Goal: Communication & Community: Answer question/provide support

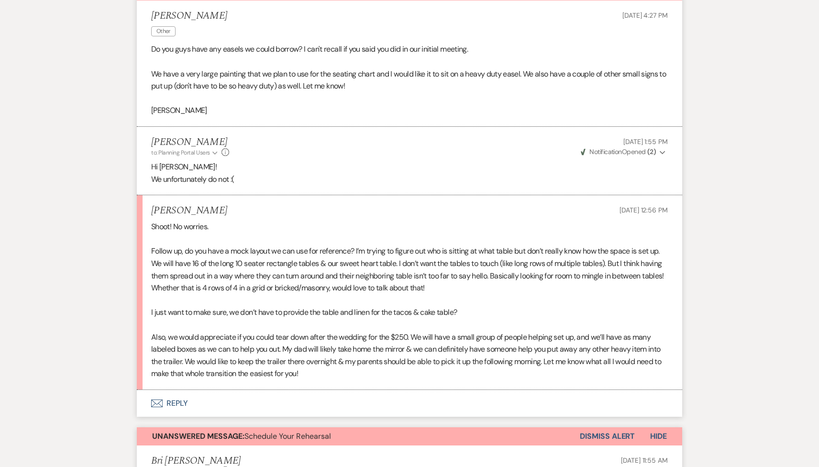
scroll to position [291, 0]
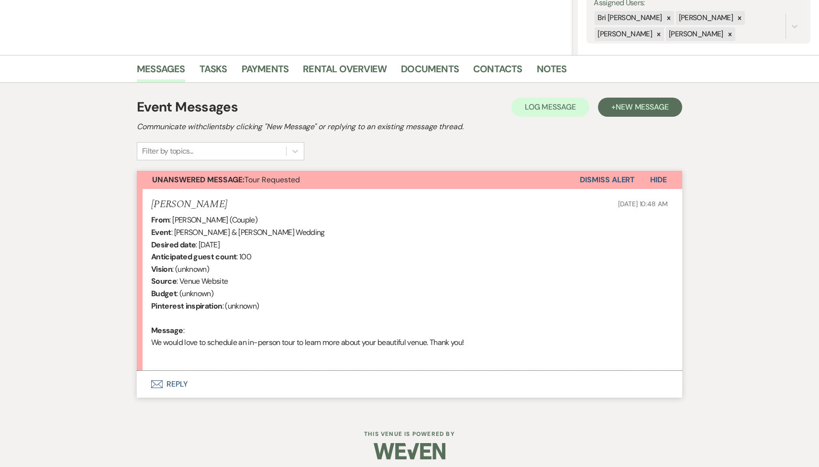
scroll to position [185, 0]
click at [232, 388] on button "Envelope Reply" at bounding box center [409, 384] width 545 height 27
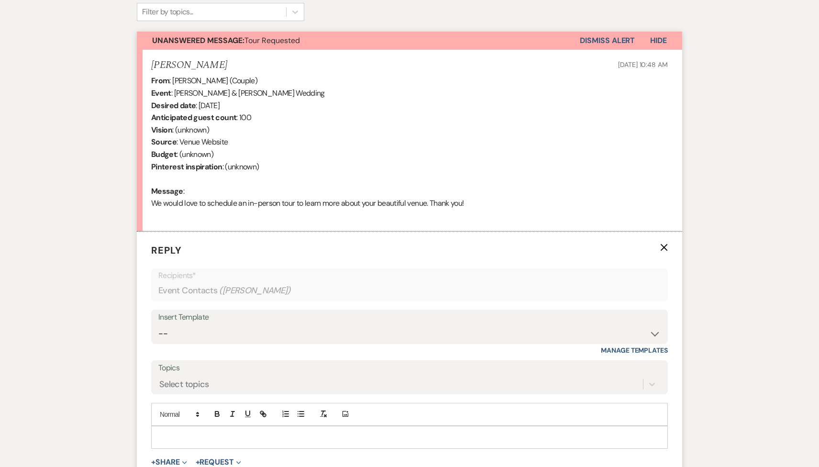
scroll to position [437, 0]
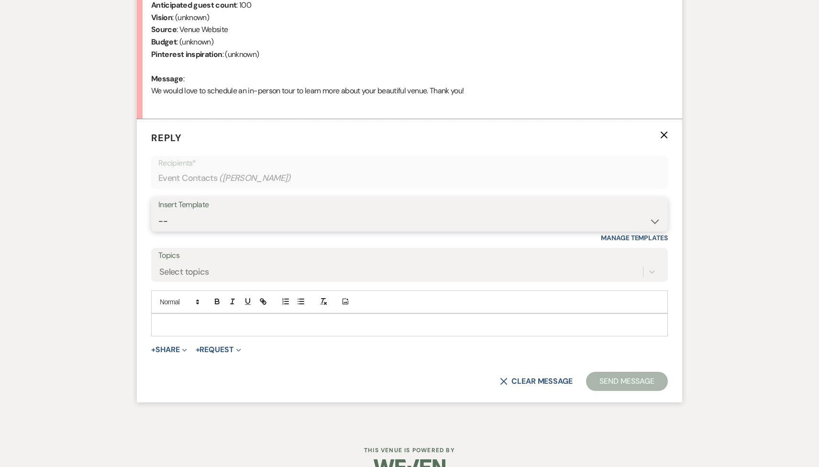
click at [239, 218] on select "-- Tour Request Response Follow Up Contract (Pre-Booked Leads) Weven Planning P…" at bounding box center [409, 221] width 502 height 19
select select "2135"
click at [158, 212] on select "-- Tour Request Response Follow Up Contract (Pre-Booked Leads) Weven Planning P…" at bounding box center [409, 221] width 502 height 19
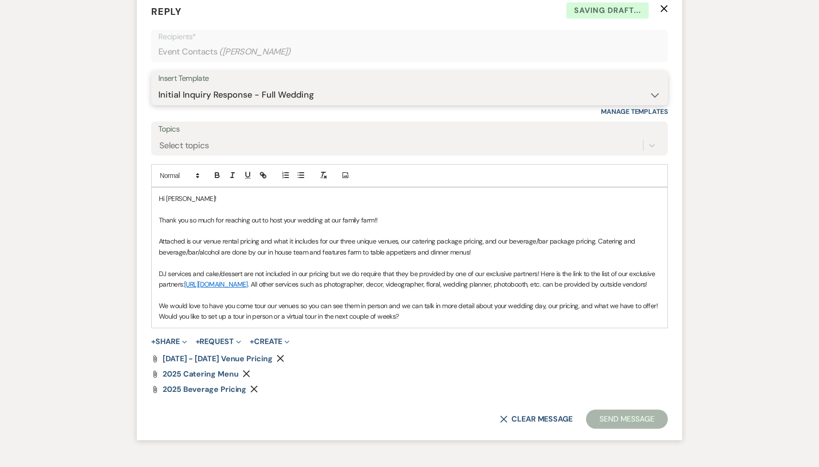
scroll to position [609, 0]
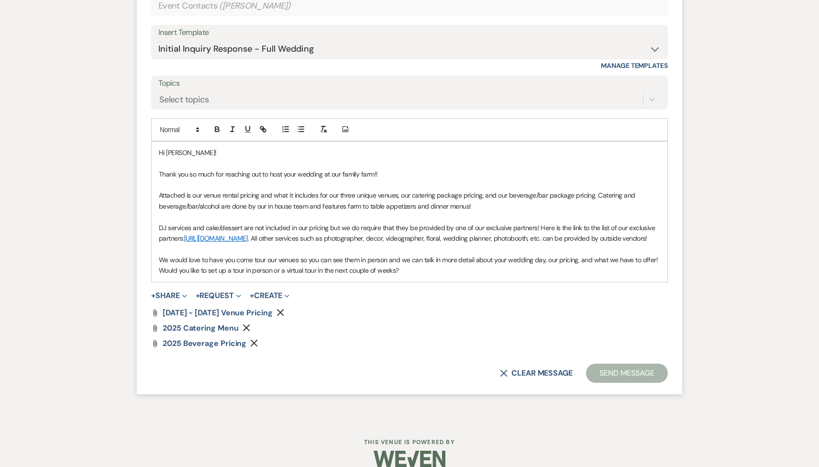
drag, startPoint x: 418, startPoint y: 279, endPoint x: 148, endPoint y: 278, distance: 269.8
click at [148, 278] on form "Reply X Saving draft... Recipients* Event Contacts ( Elizabeth Dohrmann ) Inser…" at bounding box center [409, 170] width 545 height 447
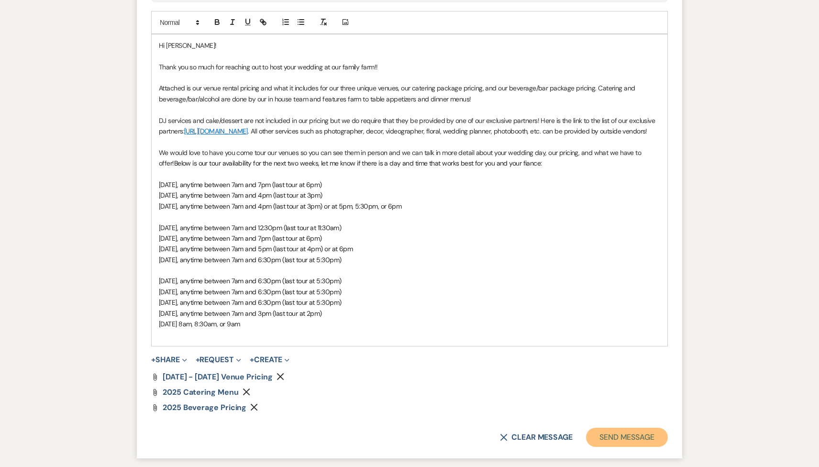
click at [617, 440] on button "Send Message" at bounding box center [627, 437] width 82 height 19
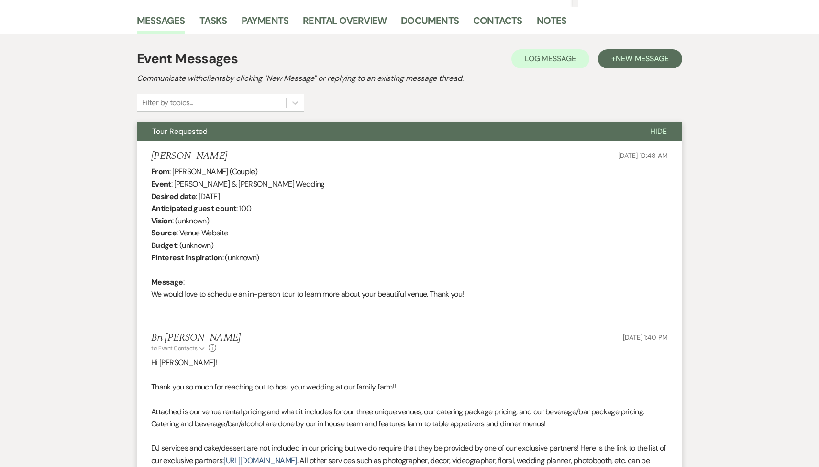
scroll to position [0, 0]
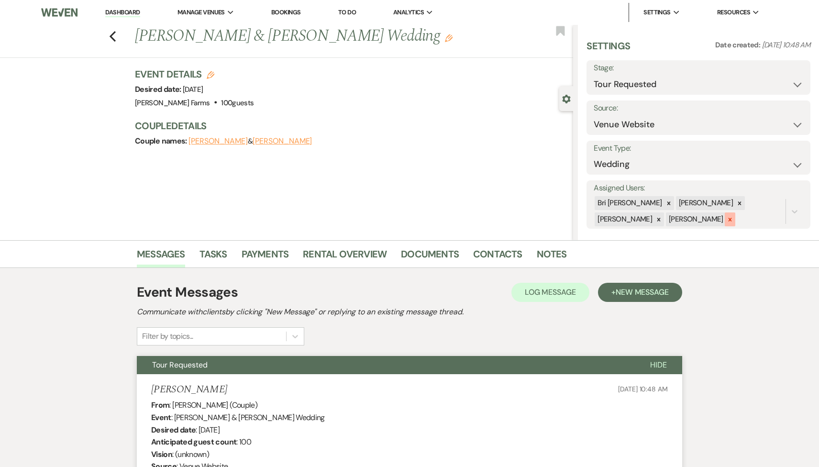
click at [727, 221] on icon at bounding box center [730, 219] width 7 height 7
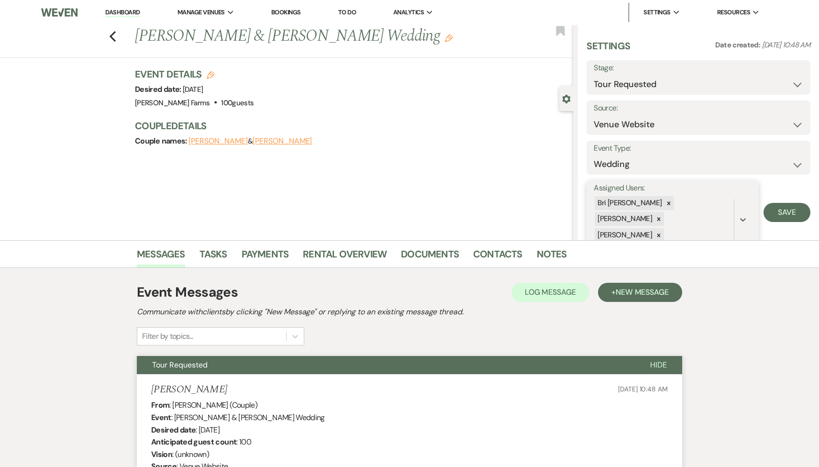
click at [664, 212] on div at bounding box center [658, 219] width 11 height 14
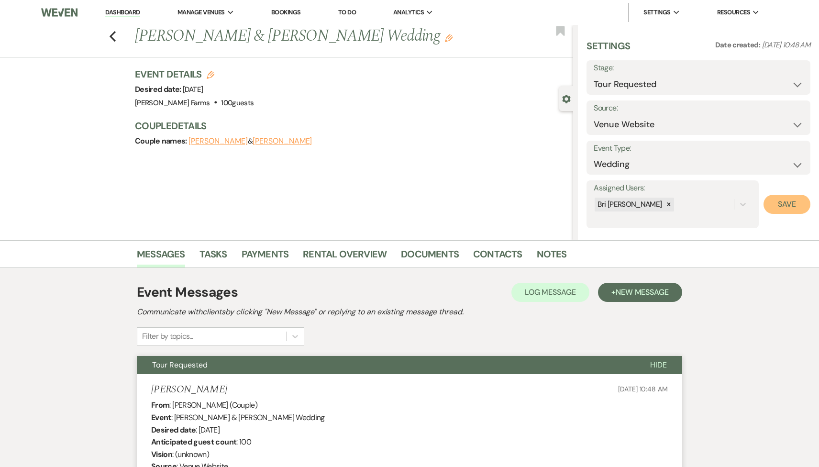
click at [798, 206] on button "Save" at bounding box center [786, 204] width 47 height 19
click at [116, 37] on div "Previous Max Lefebvre & Elizabeth Dohrmann's Wedding Edit Bookmark" at bounding box center [284, 41] width 578 height 33
click at [112, 34] on use "button" at bounding box center [113, 36] width 6 height 11
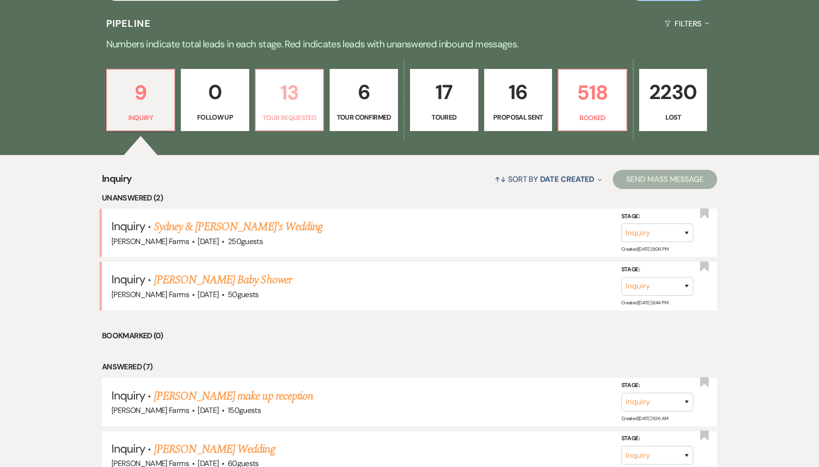
click at [297, 96] on p "13" at bounding box center [290, 93] width 56 height 32
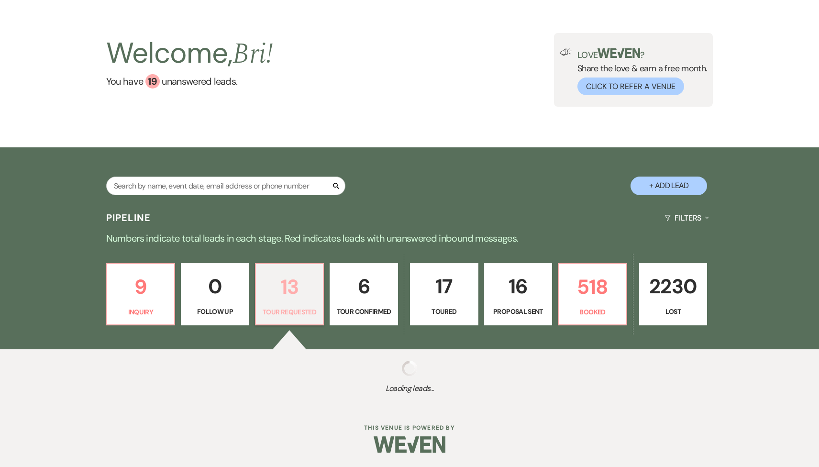
select select "2"
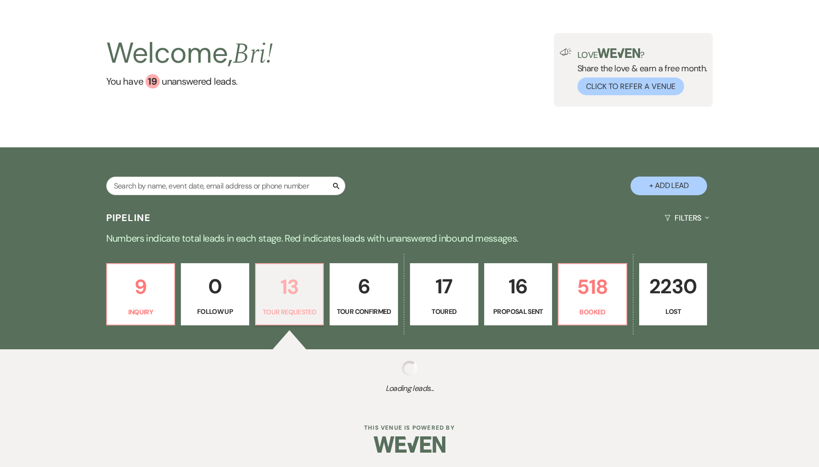
select select "2"
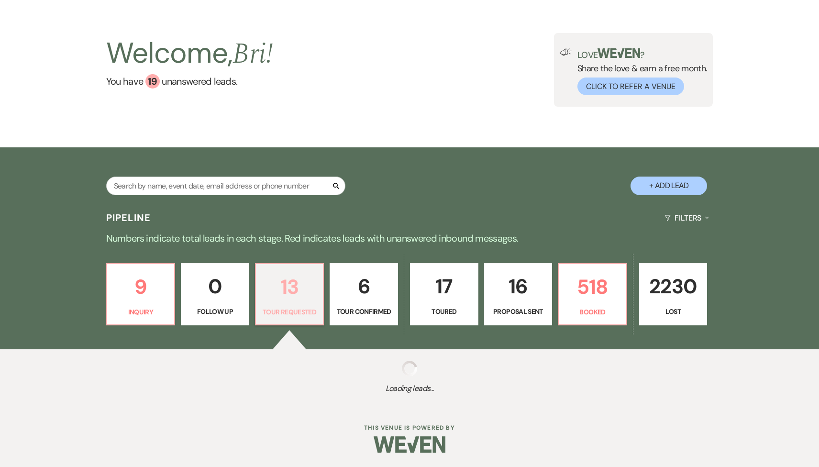
select select "2"
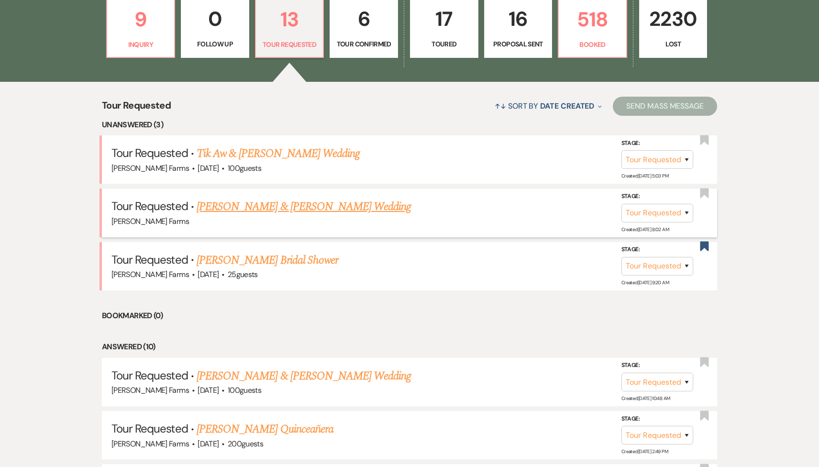
scroll to position [311, 0]
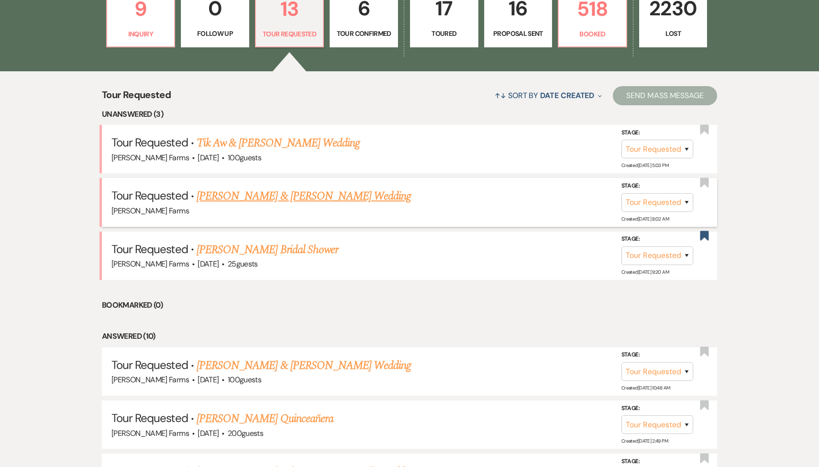
click at [275, 200] on link "Connor Fornoff & Taylor Carlson's Wedding" at bounding box center [304, 195] width 214 height 17
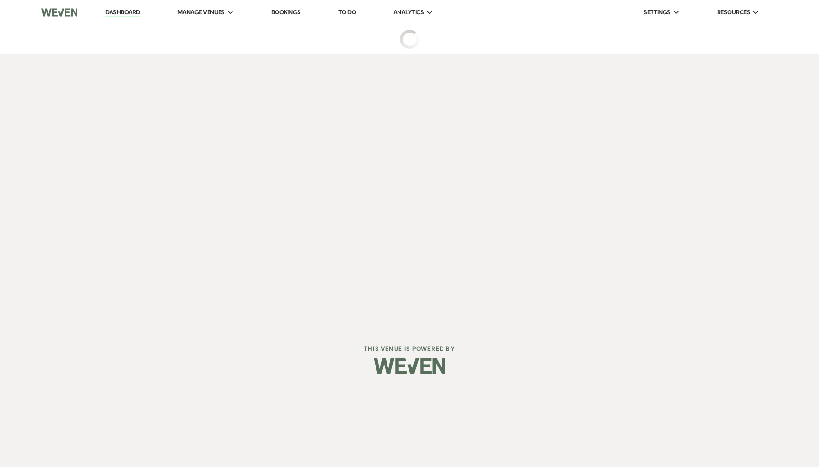
select select "2"
select select "5"
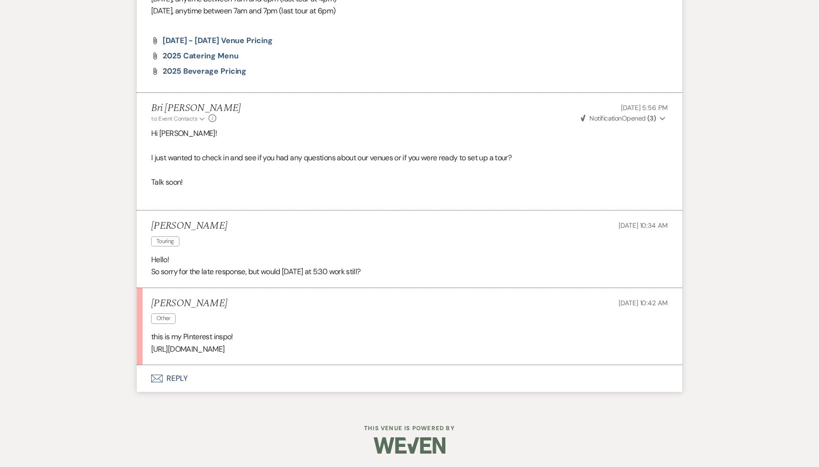
scroll to position [904, 0]
click at [227, 383] on button "Envelope Reply" at bounding box center [409, 377] width 545 height 27
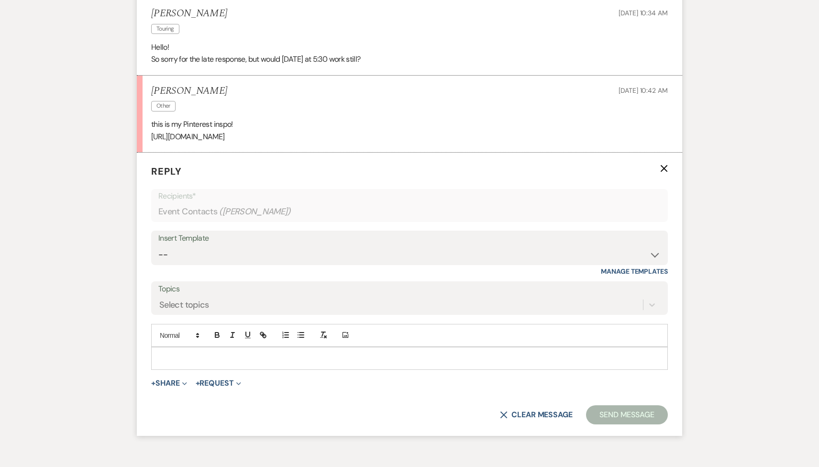
scroll to position [1117, 0]
click at [198, 355] on p at bounding box center [409, 357] width 501 height 11
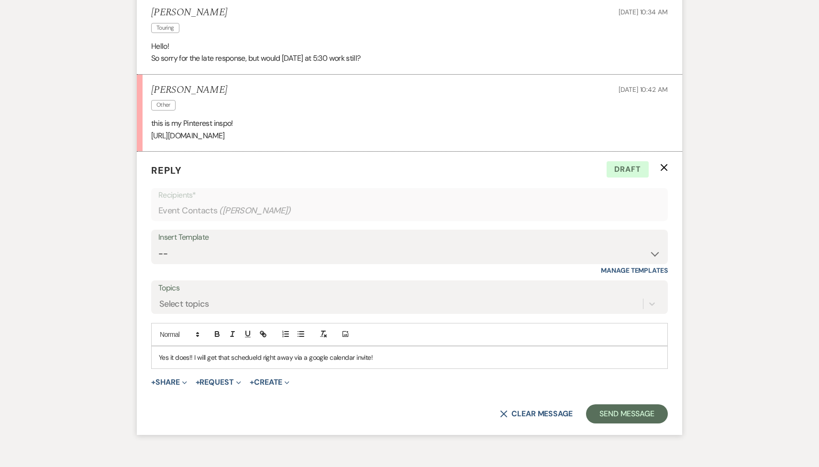
click at [243, 360] on p "Yes it does!! I will get that schedueld right away via a google calendar invite!" at bounding box center [409, 357] width 501 height 11
drag, startPoint x: 221, startPoint y: 93, endPoint x: 152, endPoint y: 93, distance: 69.8
click at [152, 93] on div "Taylor Carlson Other Sep 18, 2025, 10:42 AM" at bounding box center [409, 98] width 517 height 29
copy h5 "Taylor Carlson"
click at [617, 414] on button "Send Message" at bounding box center [627, 413] width 82 height 19
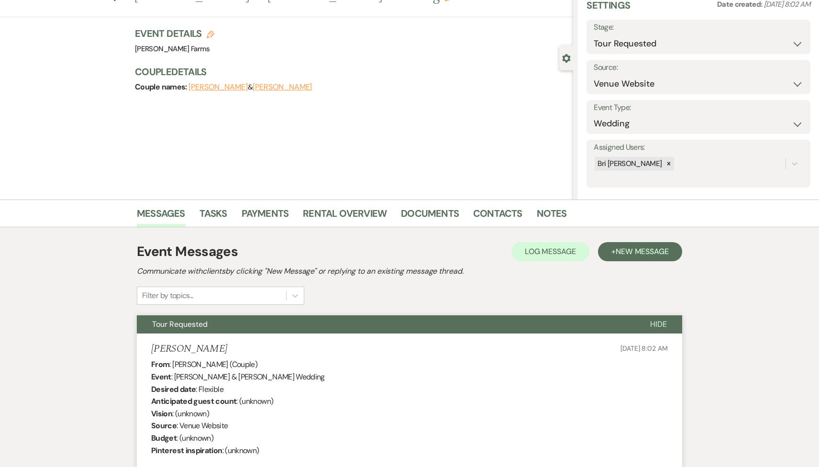
scroll to position [0, 0]
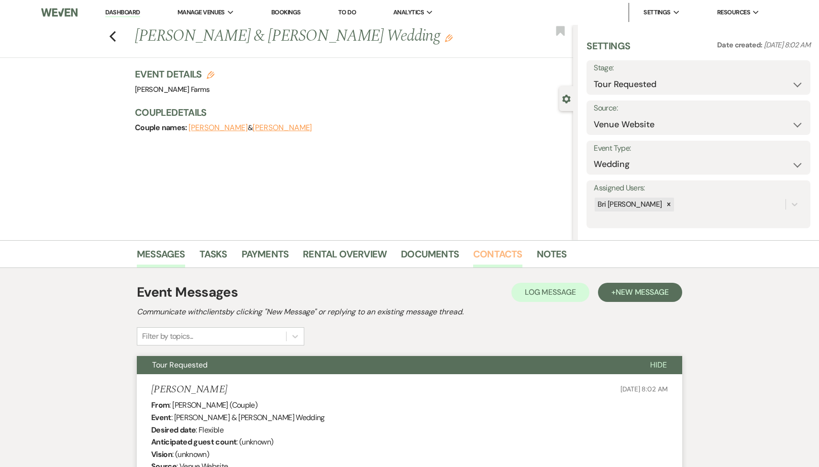
click at [492, 259] on link "Contacts" at bounding box center [497, 256] width 49 height 21
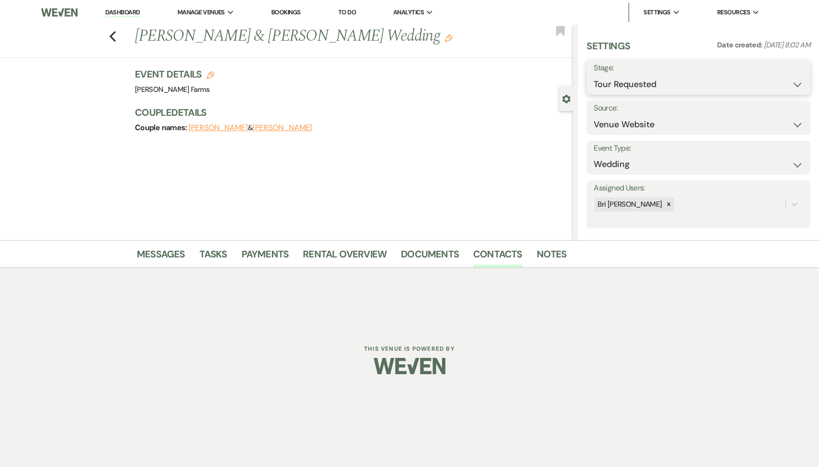
click at [655, 84] on select "Inquiry Follow Up Tour Requested Tour Confirmed Toured Proposal Sent Booked Lost" at bounding box center [698, 84] width 209 height 19
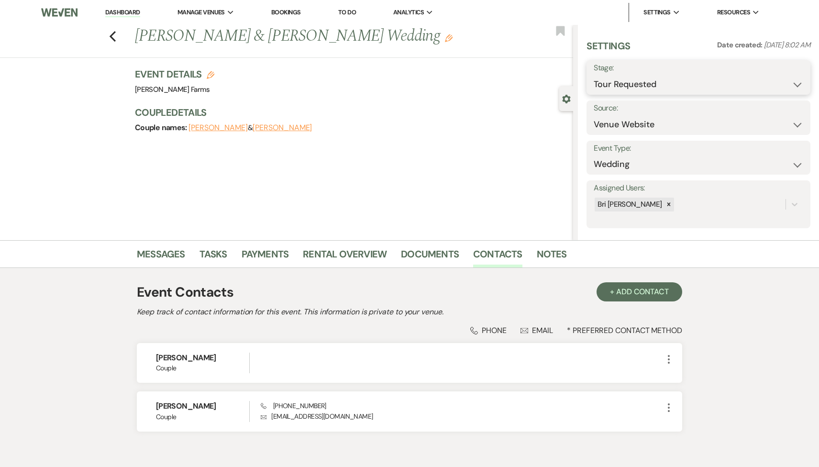
select select "4"
click at [594, 75] on select "Inquiry Follow Up Tour Requested Tour Confirmed Toured Proposal Sent Booked Lost" at bounding box center [698, 84] width 209 height 19
click at [794, 73] on button "Save" at bounding box center [786, 77] width 47 height 19
click at [655, 215] on div "Assigned Users: Bri Schnepf" at bounding box center [698, 204] width 224 height 48
click at [659, 202] on div "Bri Schnepf s" at bounding box center [690, 204] width 192 height 17
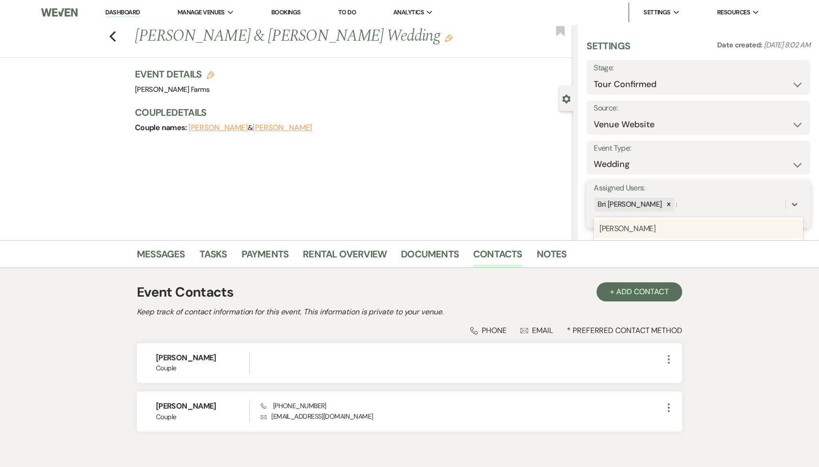
type input "sa"
click at [661, 222] on div "Savannah Cammisa" at bounding box center [698, 228] width 209 height 19
click at [787, 197] on button "Save" at bounding box center [786, 204] width 47 height 19
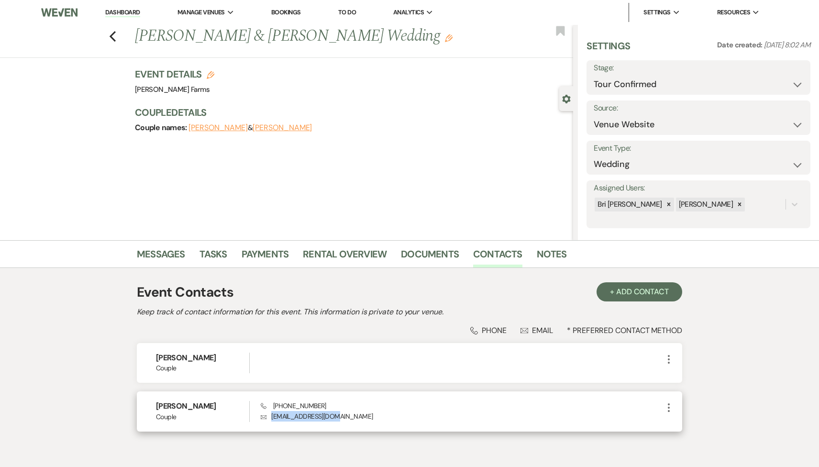
drag, startPoint x: 341, startPoint y: 420, endPoint x: 264, endPoint y: 419, distance: 77.0
click at [264, 419] on p "Envelope taybc2005@gmail.com" at bounding box center [462, 416] width 402 height 11
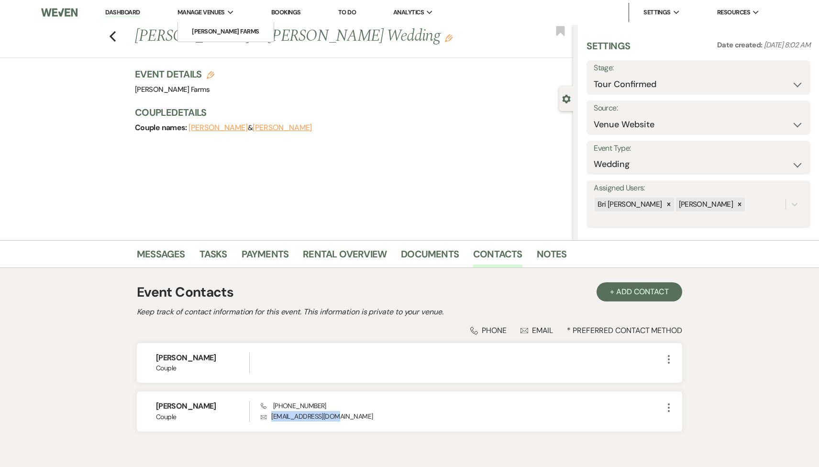
copy p "taybc2005@gmail.com"
click at [112, 37] on use "button" at bounding box center [113, 36] width 6 height 11
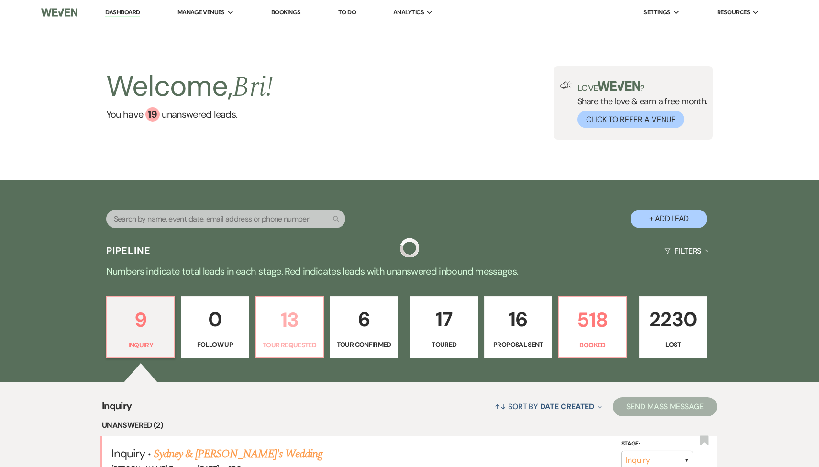
click at [264, 328] on p "13" at bounding box center [290, 320] width 56 height 32
select select "2"
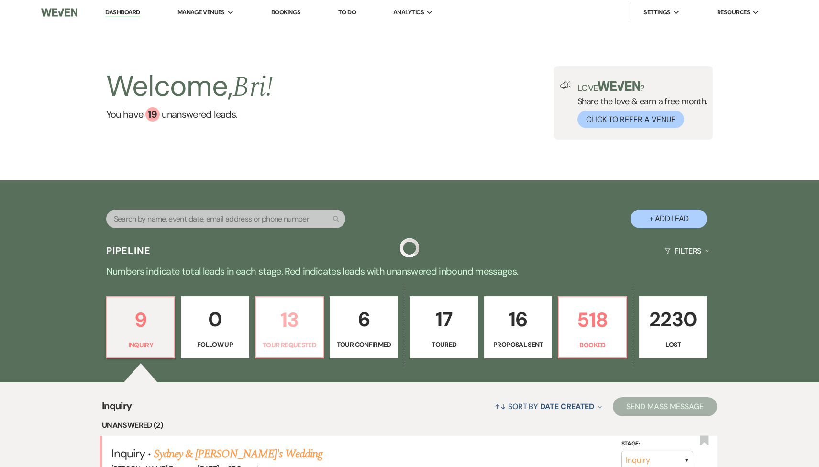
select select "2"
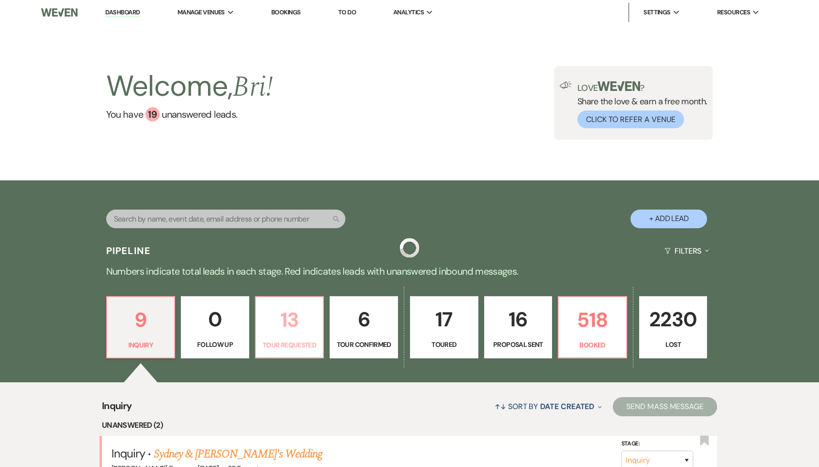
select select "4"
select select "2"
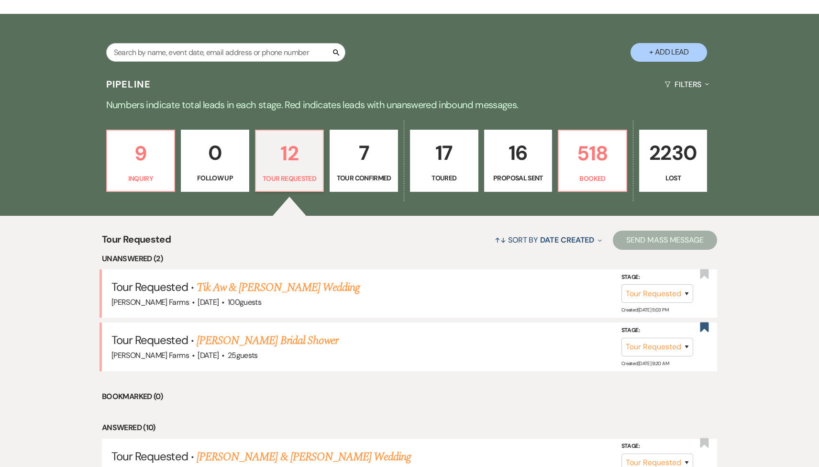
scroll to position [193, 0]
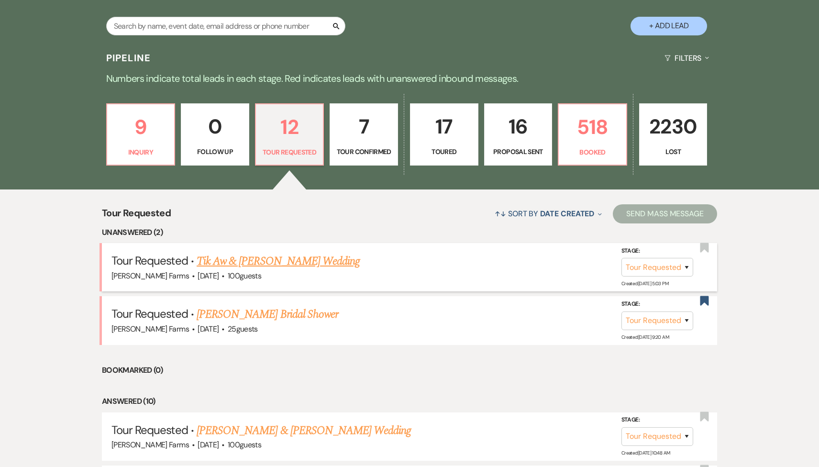
click at [259, 270] on div "Schnepf Farms · Oct 10, 2026 · 100 guests" at bounding box center [409, 276] width 596 height 12
click at [310, 257] on link "Tik Aw & Siew Wong's Wedding" at bounding box center [278, 261] width 163 height 17
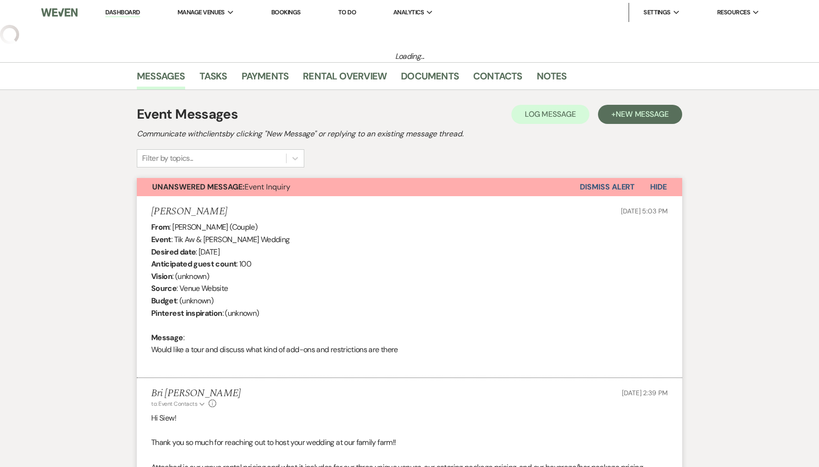
select select "2"
select select "5"
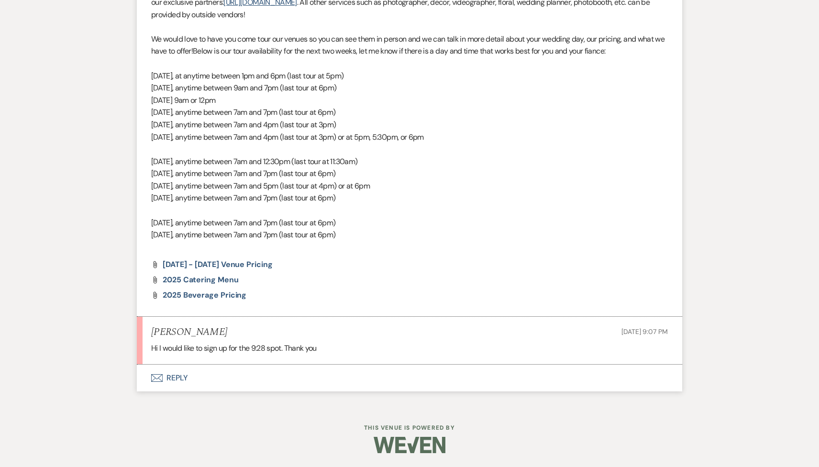
click at [271, 375] on button "Envelope Reply" at bounding box center [409, 377] width 545 height 27
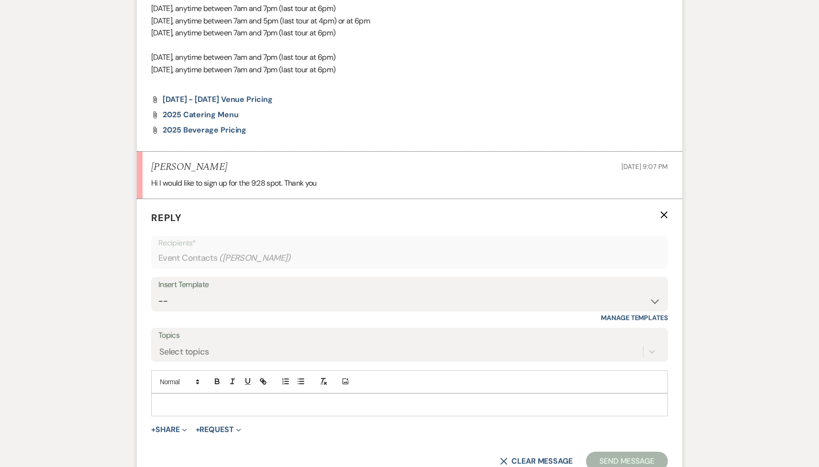
scroll to position [959, 0]
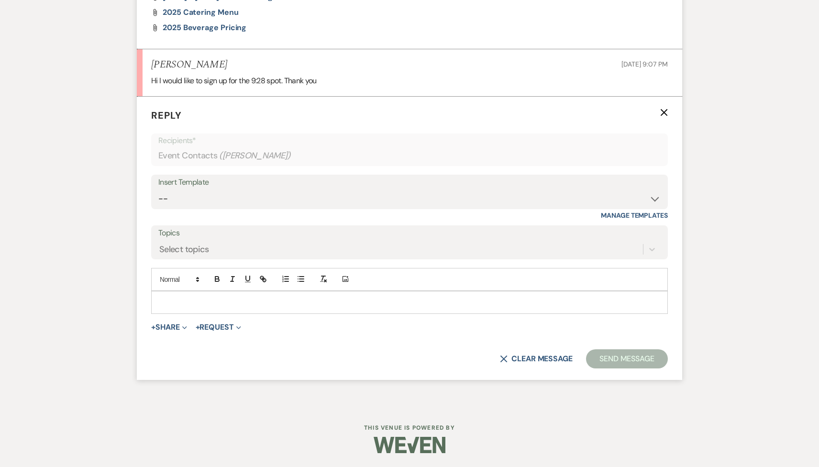
click at [244, 312] on div at bounding box center [410, 302] width 516 height 22
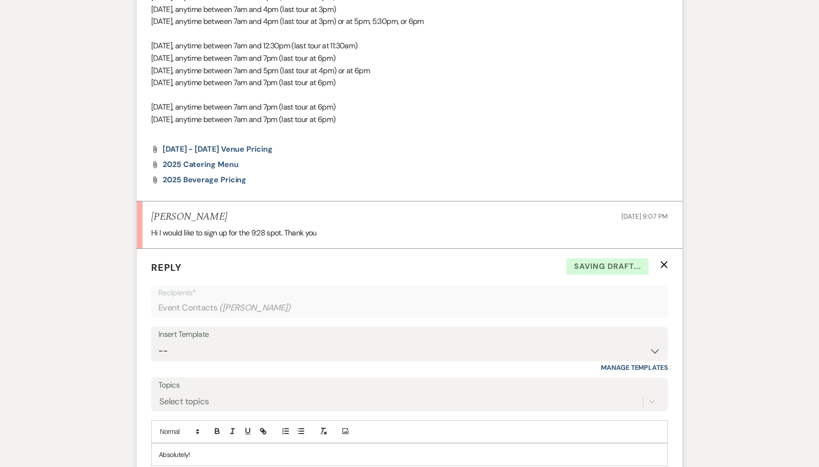
scroll to position [775, 0]
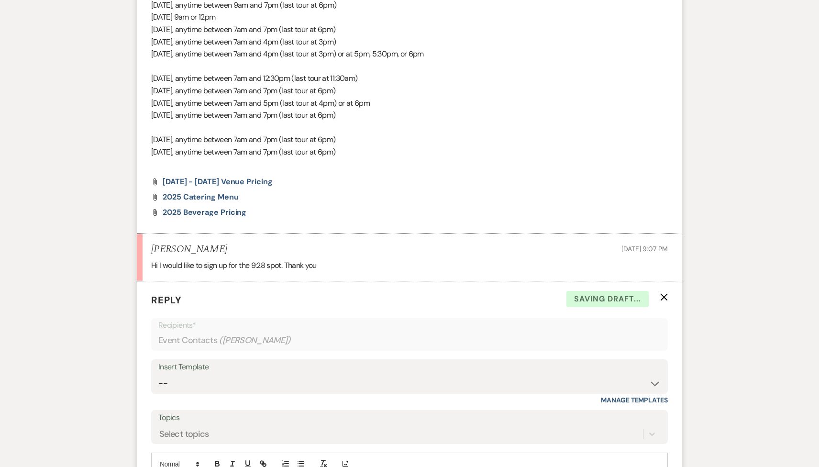
drag, startPoint x: 399, startPoint y: 114, endPoint x: 227, endPoint y: 112, distance: 171.7
click at [227, 112] on p "Sunday, September 28, anytime between 7am and 7pm (last tour at 6pm)" at bounding box center [409, 115] width 517 height 12
copy span "anytime between 7am and 7pm (last tour at 6pm)"
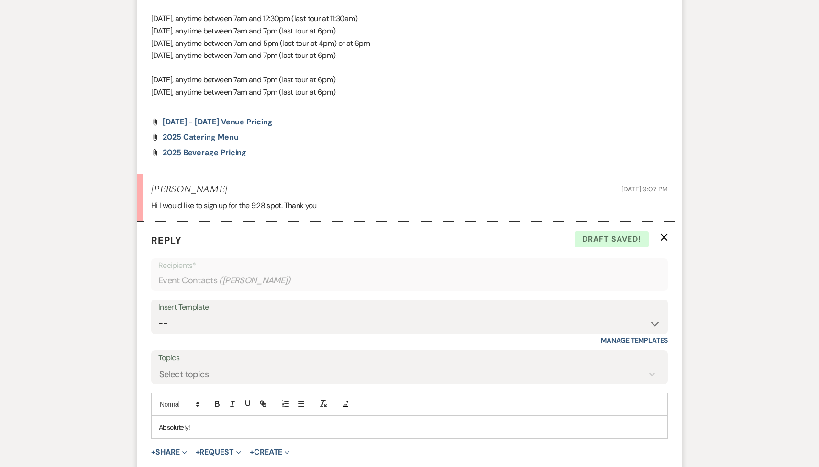
scroll to position [959, 0]
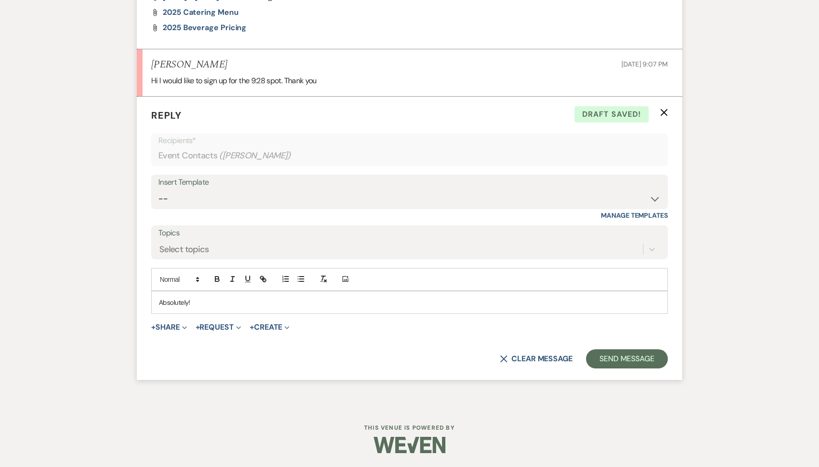
click at [259, 304] on p "Absolutely!" at bounding box center [409, 302] width 501 height 11
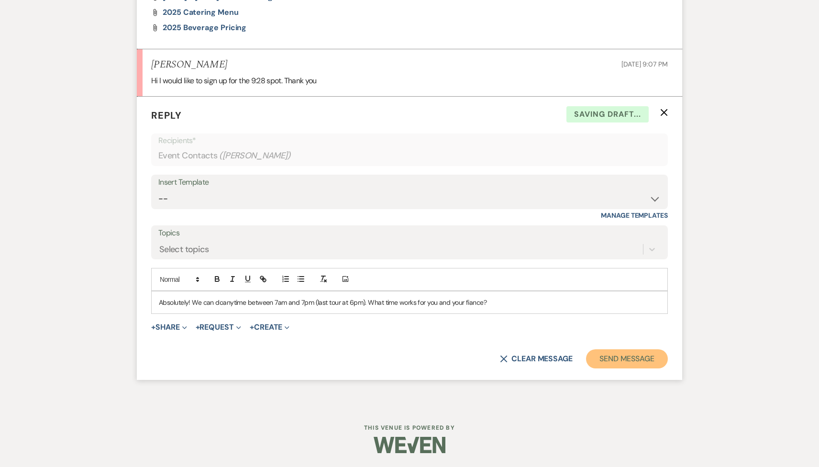
click at [604, 358] on button "Send Message" at bounding box center [627, 358] width 82 height 19
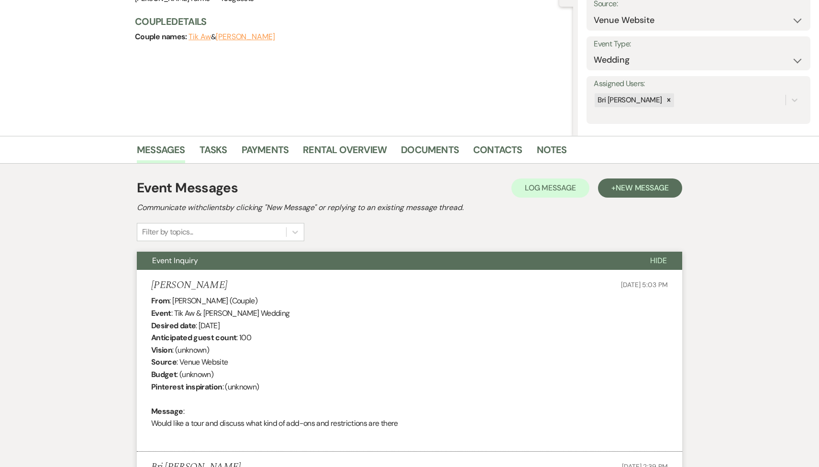
scroll to position [0, 0]
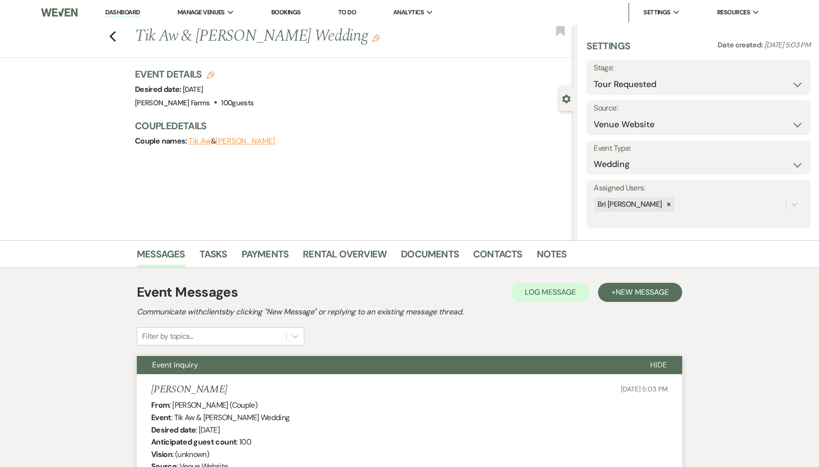
click at [120, 14] on link "Dashboard" at bounding box center [122, 12] width 34 height 9
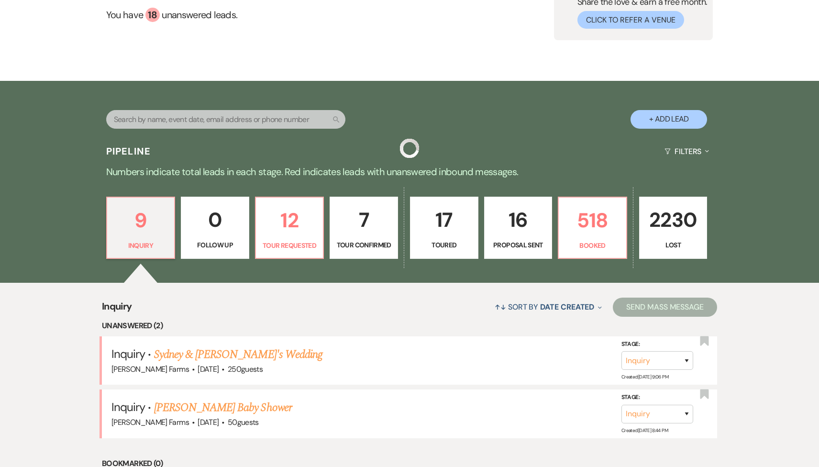
scroll to position [154, 0]
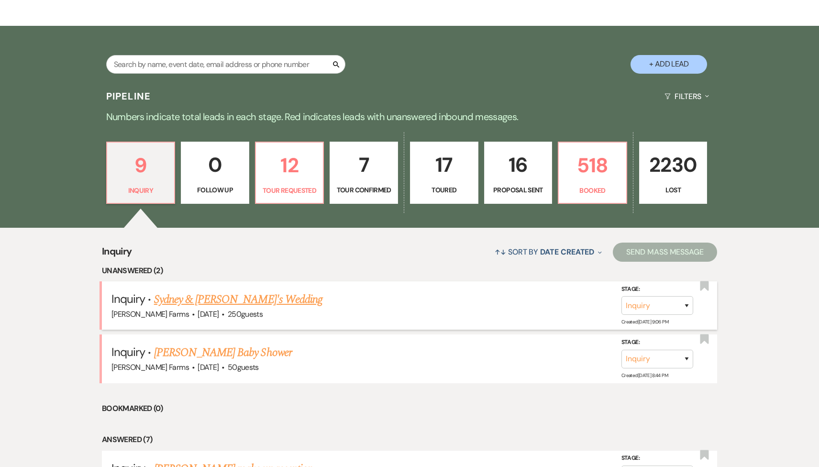
click at [212, 298] on link "Sydney & [PERSON_NAME]'s Wedding" at bounding box center [238, 299] width 168 height 17
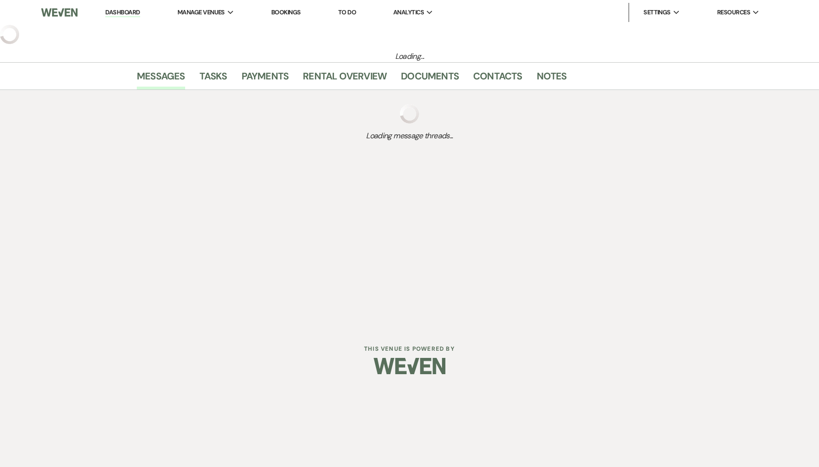
select select "5"
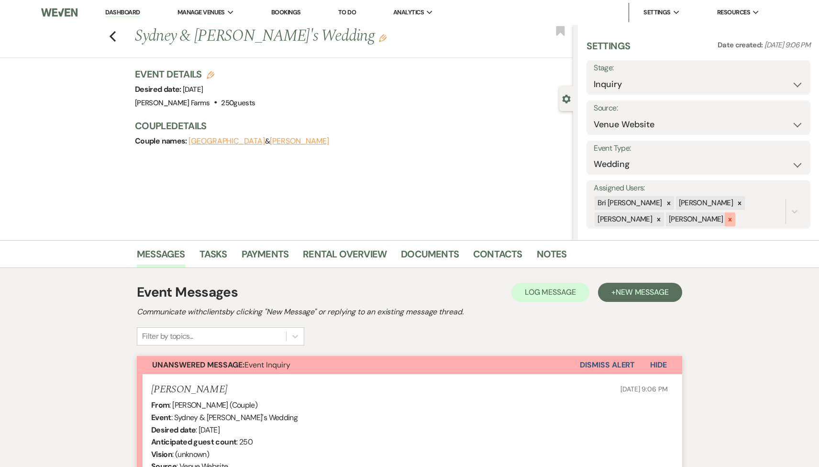
click at [727, 217] on icon at bounding box center [730, 219] width 7 height 7
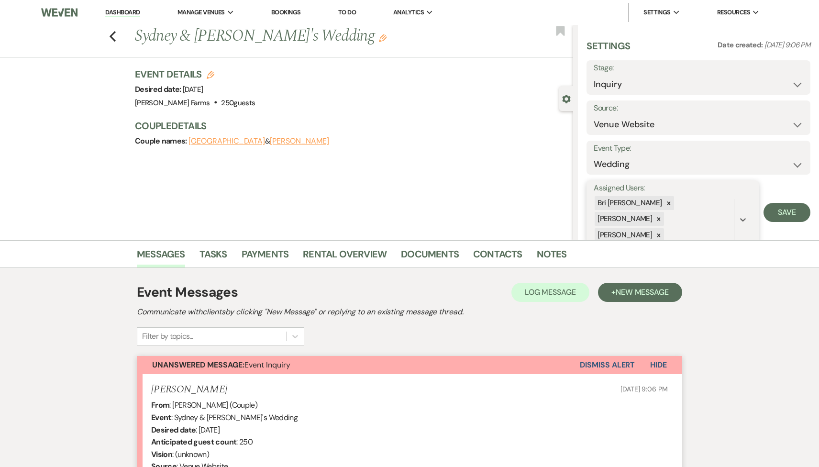
click at [662, 216] on icon at bounding box center [658, 219] width 7 height 7
click at [661, 218] on icon at bounding box center [658, 219] width 3 height 3
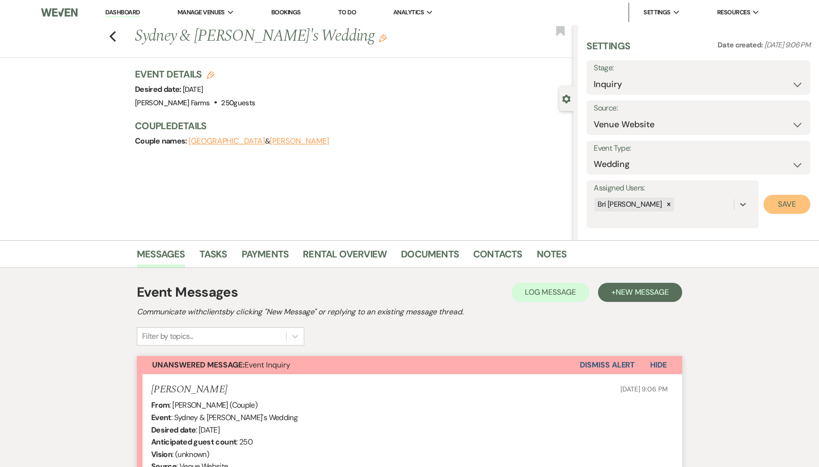
click at [793, 209] on button "Save" at bounding box center [786, 204] width 47 height 19
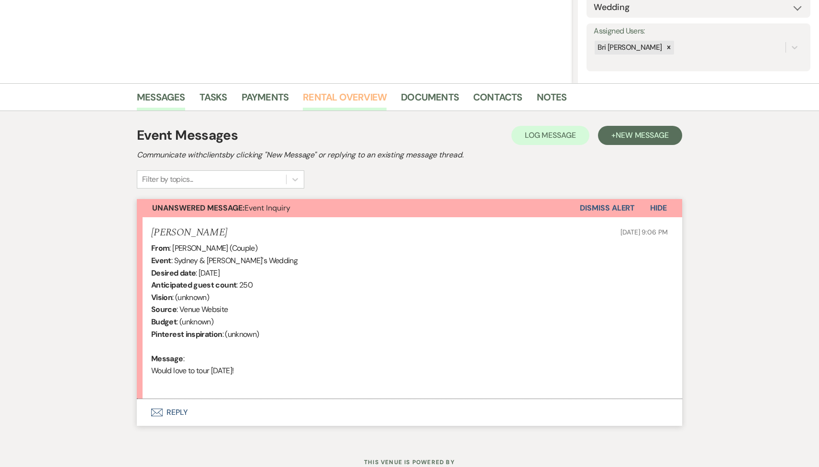
scroll to position [192, 0]
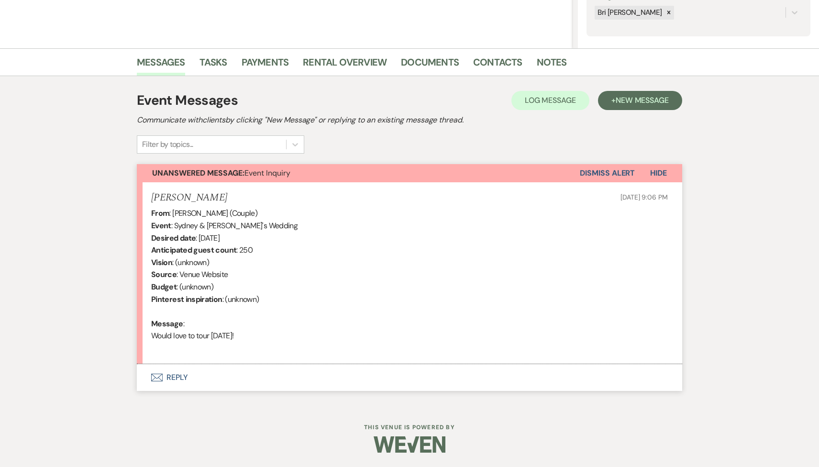
click at [258, 374] on button "Envelope Reply" at bounding box center [409, 377] width 545 height 27
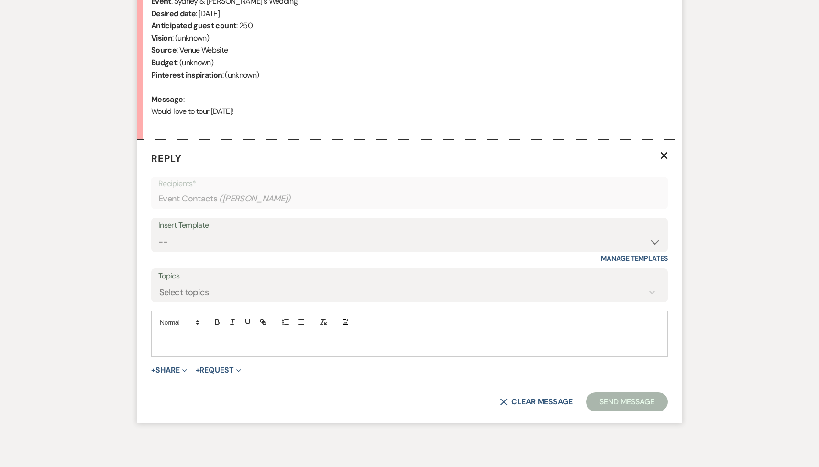
scroll to position [459, 0]
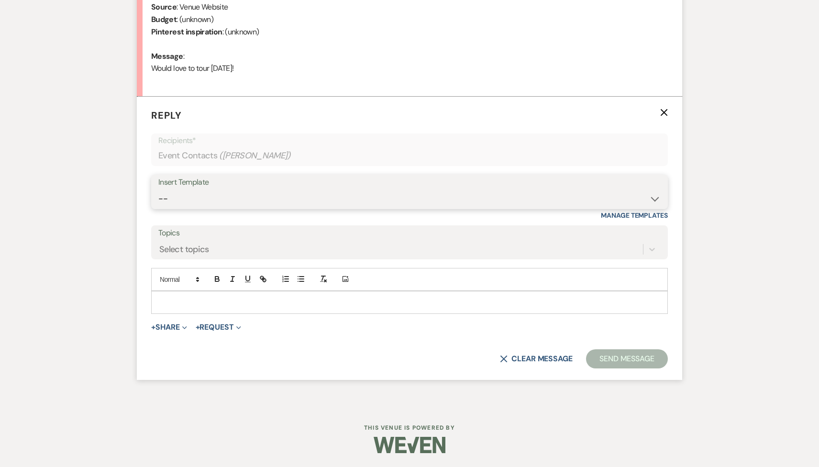
click at [243, 197] on select "-- Tour Request Response Follow Up Contract (Pre-Booked Leads) Weven Planning P…" at bounding box center [409, 198] width 502 height 19
select select "2135"
click at [158, 189] on select "-- Tour Request Response Follow Up Contract (Pre-Booked Leads) Weven Planning P…" at bounding box center [409, 198] width 502 height 19
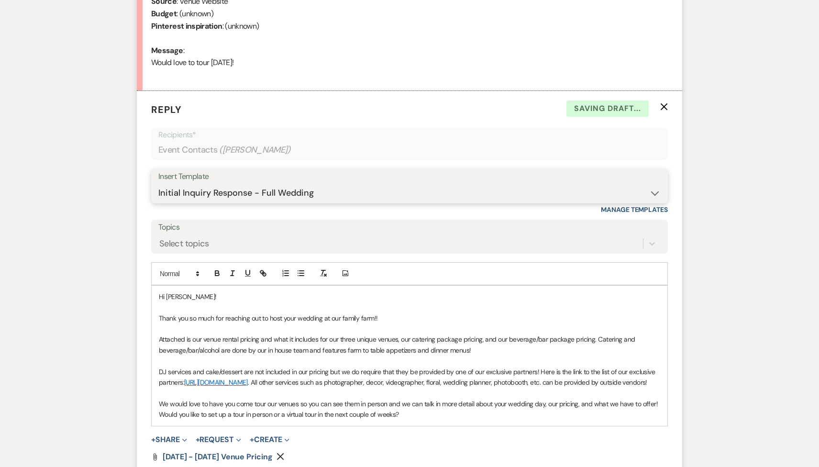
scroll to position [633, 0]
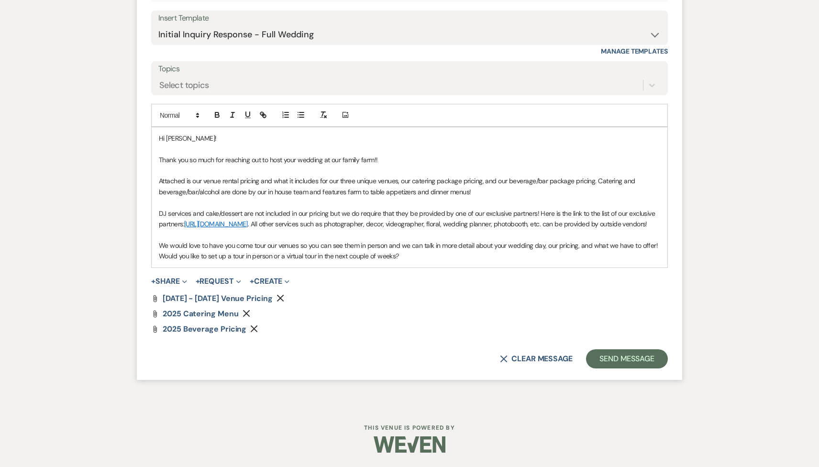
drag, startPoint x: 403, startPoint y: 259, endPoint x: 129, endPoint y: 255, distance: 274.1
click at [129, 256] on div "Messages Tasks Payments Rental Overview Documents Contacts Notes Event Messages…" at bounding box center [409, 11] width 819 height 789
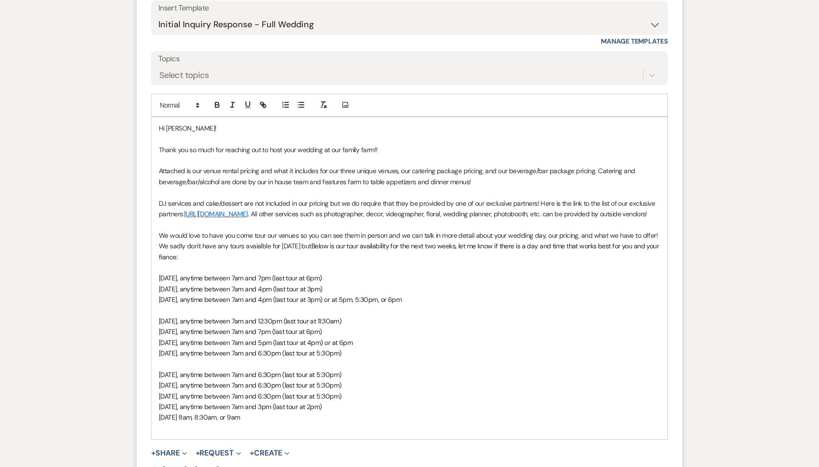
click at [313, 254] on span "Below is our tour availability for the next two weeks, let me know if there is …" at bounding box center [410, 251] width 502 height 19
click at [256, 256] on p "We would love to have you come tour our venues so you can see them in person an…" at bounding box center [409, 246] width 501 height 32
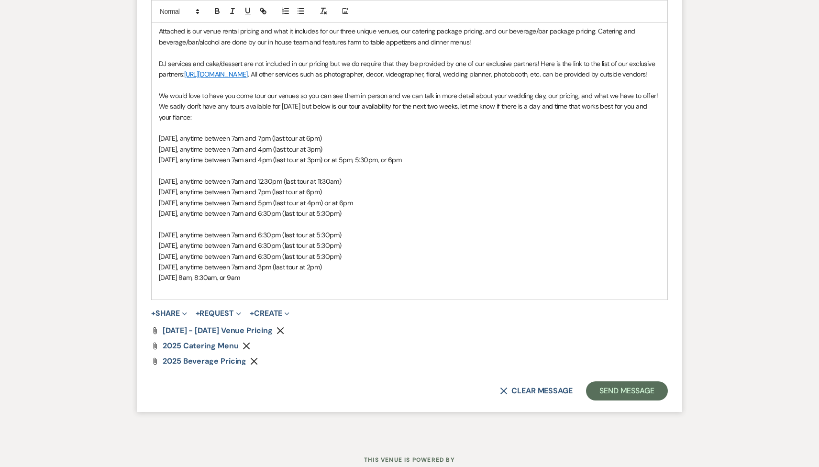
scroll to position [793, 0]
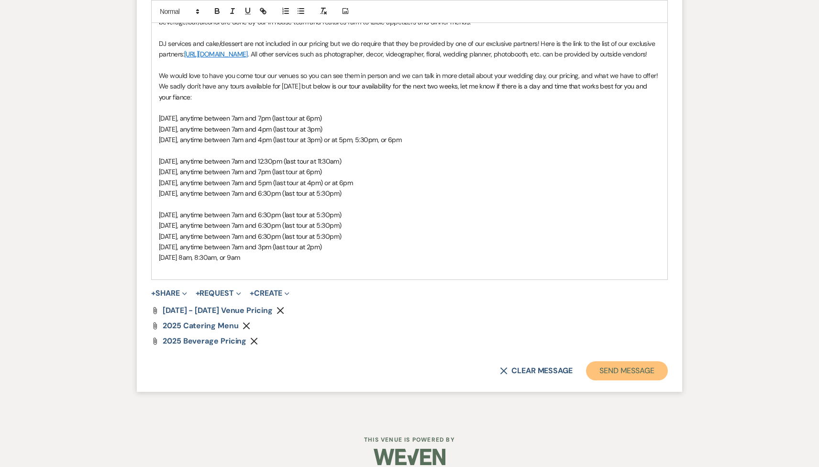
click at [611, 380] on button "Send Message" at bounding box center [627, 370] width 82 height 19
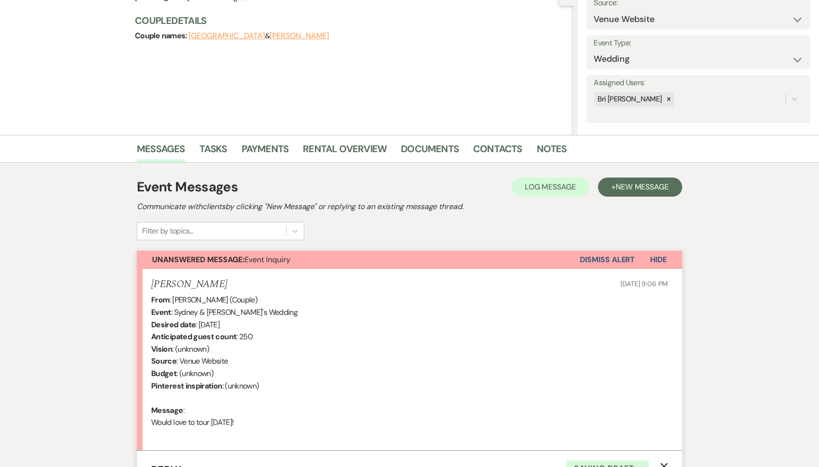
scroll to position [0, 0]
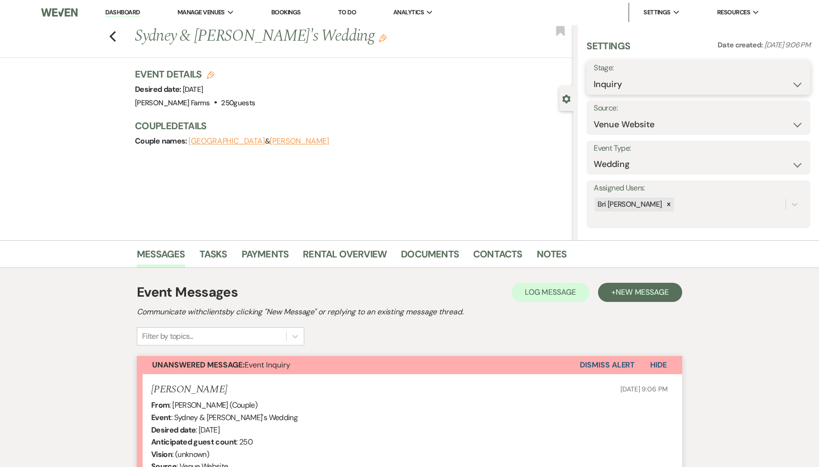
click at [634, 92] on select "Inquiry Follow Up Tour Requested Tour Confirmed Toured Proposal Sent Booked Lost" at bounding box center [698, 84] width 209 height 19
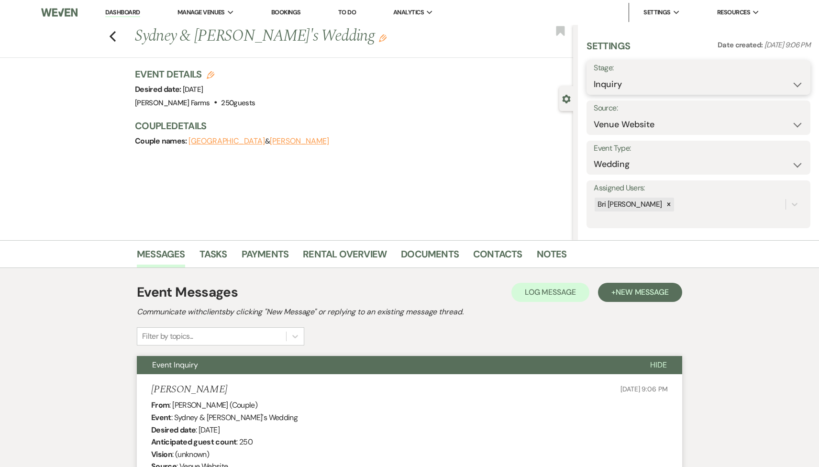
select select "2"
click at [594, 75] on select "Inquiry Follow Up Tour Requested Tour Confirmed Toured Proposal Sent Booked Lost" at bounding box center [698, 84] width 209 height 19
click at [785, 75] on button "Save" at bounding box center [786, 77] width 47 height 19
click at [113, 38] on use "button" at bounding box center [113, 36] width 6 height 11
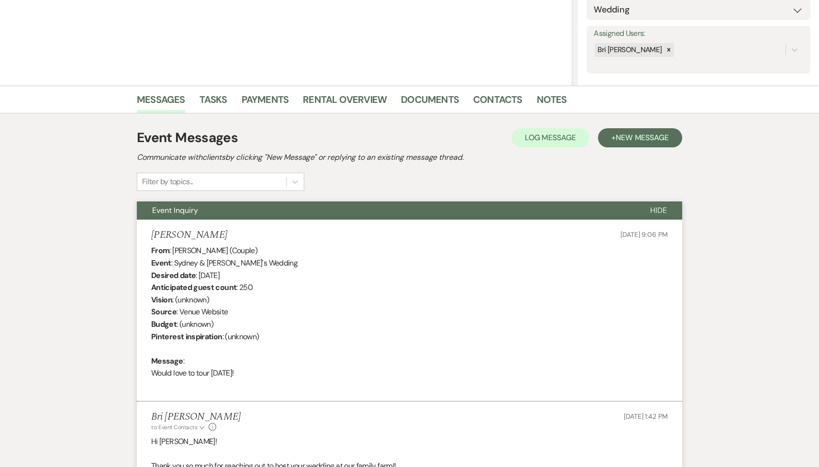
select select "2"
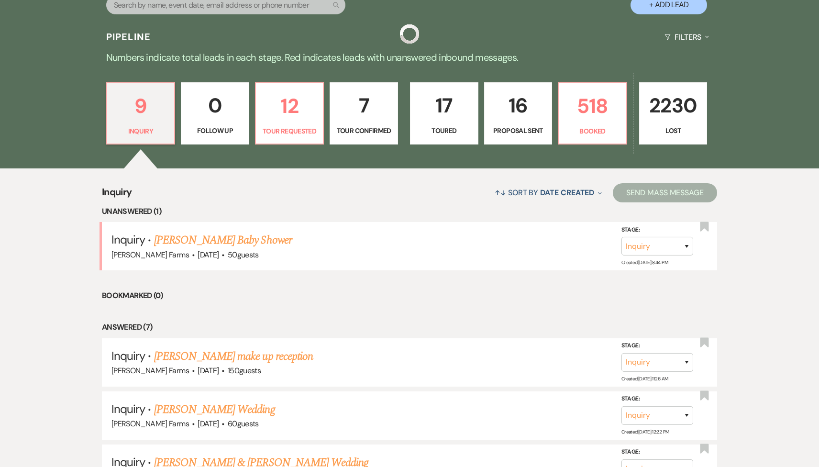
scroll to position [237, 0]
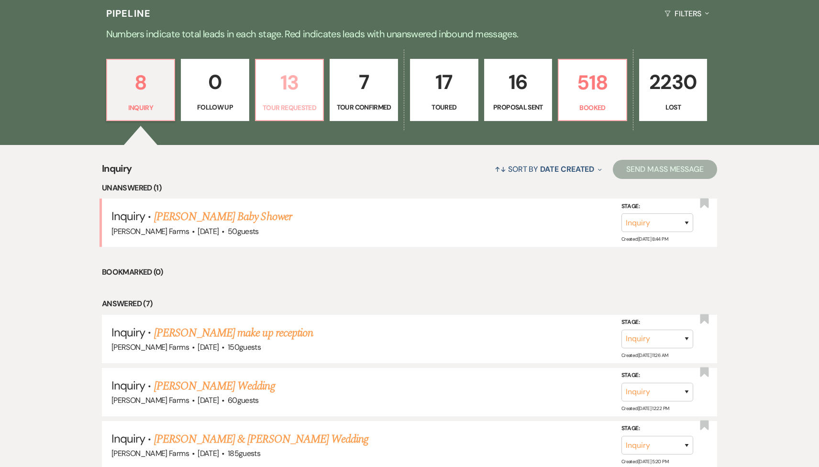
click at [280, 101] on link "13 Tour Requested" at bounding box center [289, 90] width 69 height 62
select select "2"
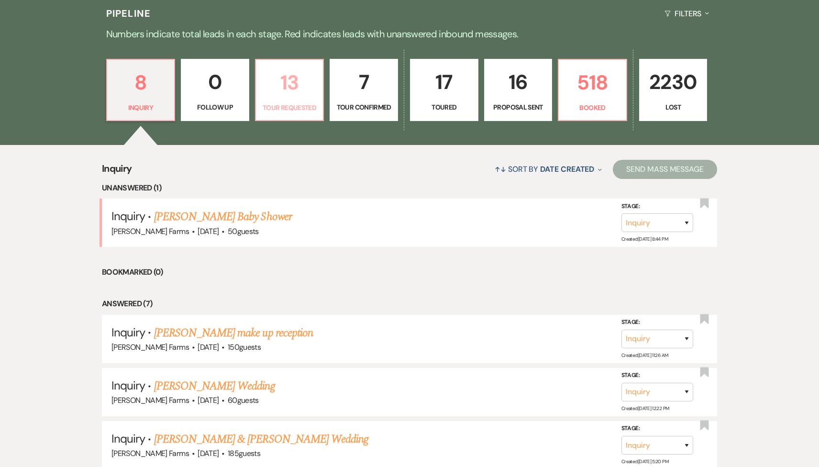
select select "2"
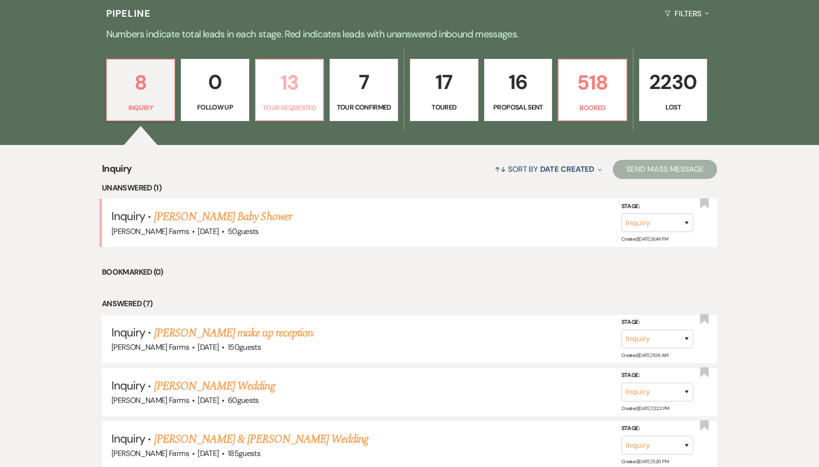
select select "2"
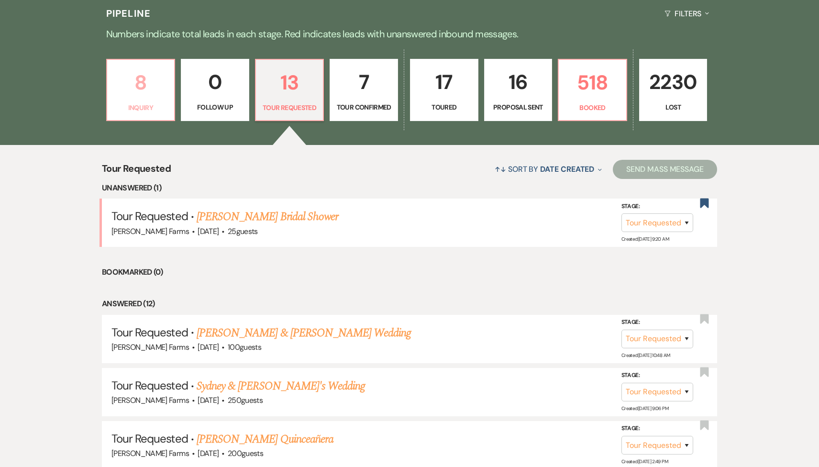
click at [148, 102] on link "8 Inquiry" at bounding box center [140, 90] width 69 height 62
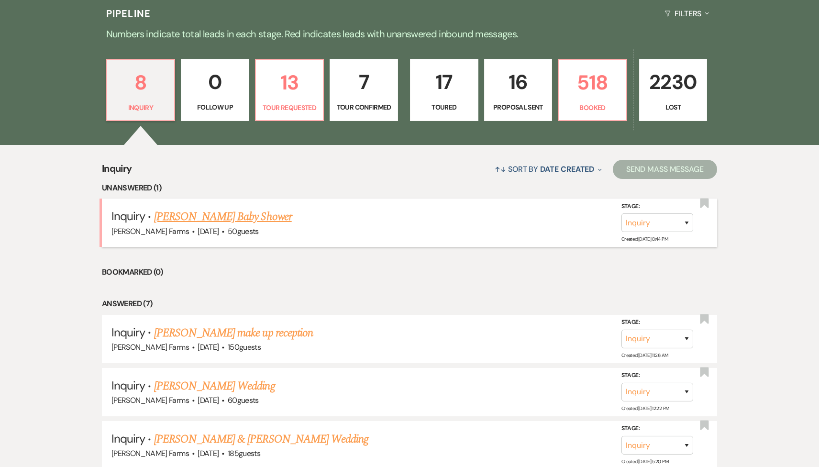
click at [239, 209] on link "[PERSON_NAME] Baby Shower" at bounding box center [223, 216] width 138 height 17
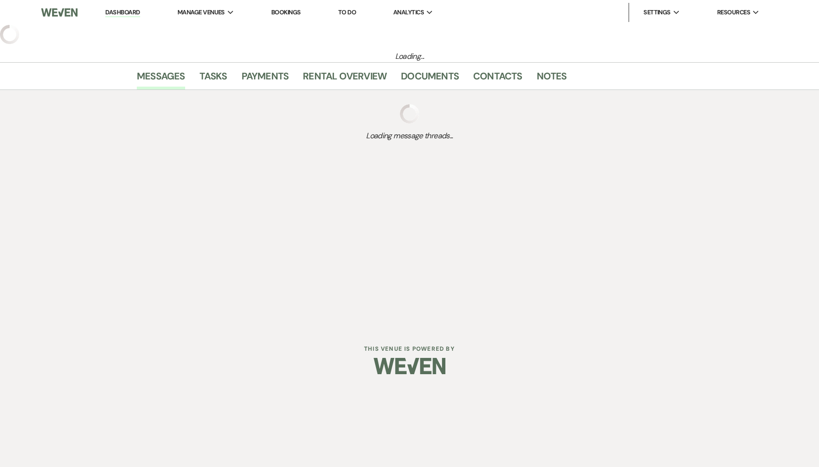
select select "5"
select select "3"
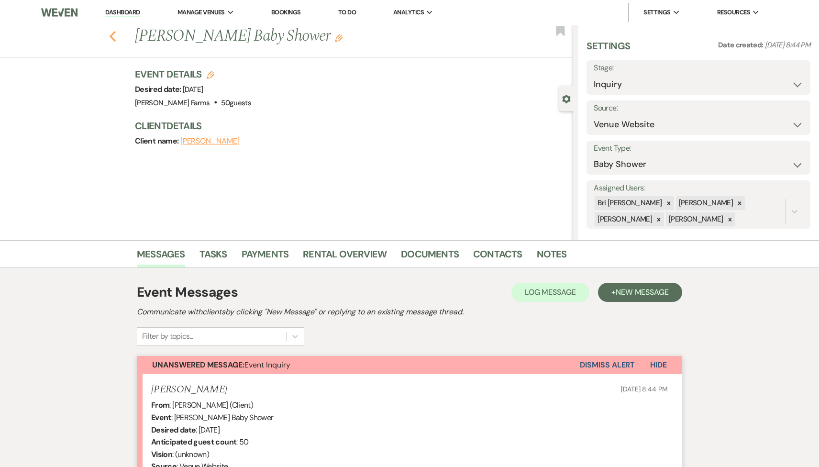
click at [112, 30] on button "Previous" at bounding box center [112, 35] width 7 height 13
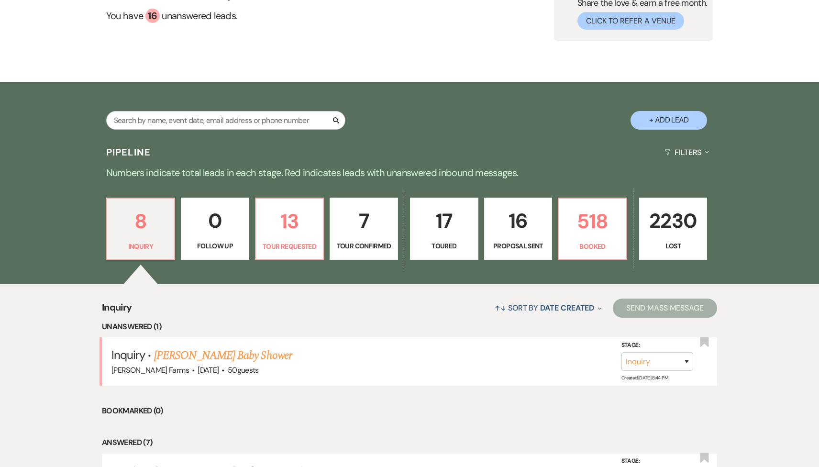
click at [666, 229] on p "2230" at bounding box center [673, 221] width 56 height 32
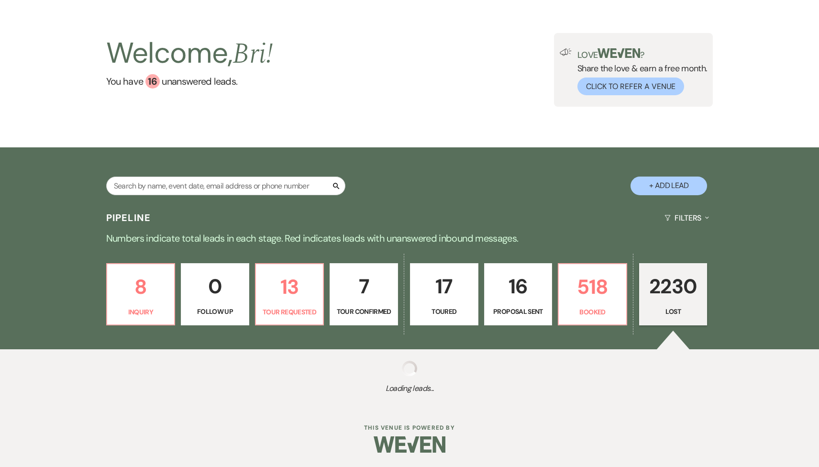
select select "8"
select select "1"
select select "8"
select select "1"
select select "8"
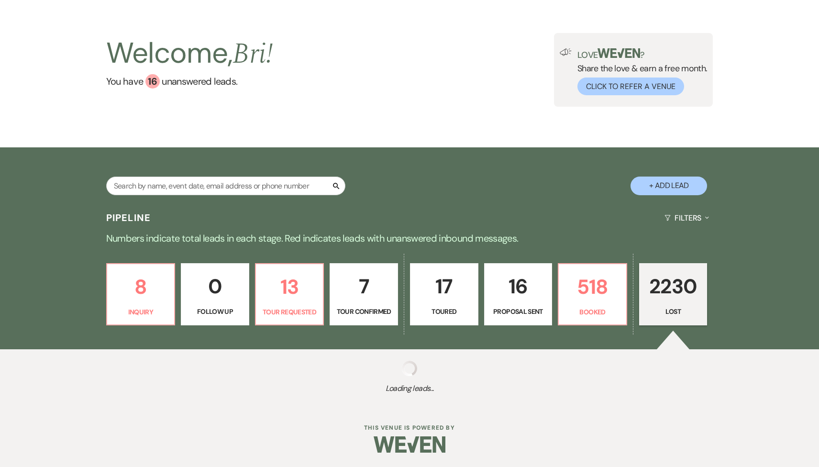
select select "5"
select select "8"
select select "10"
select select "8"
select select "5"
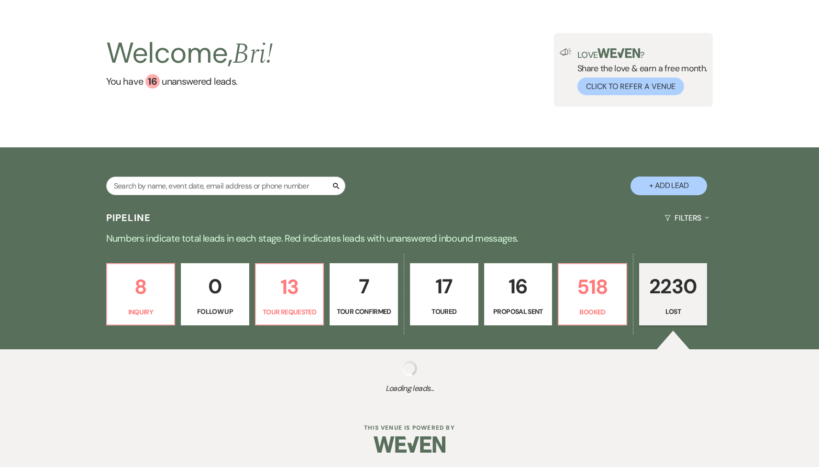
select select "8"
select select "5"
select select "8"
select select "5"
select select "8"
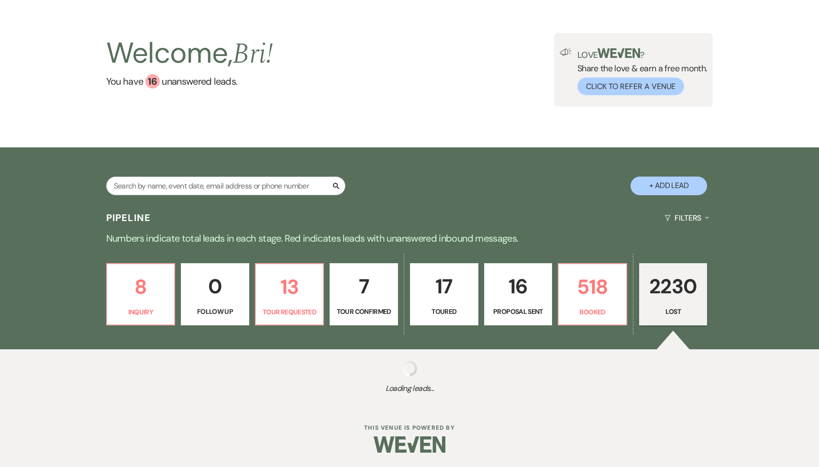
select select "5"
select select "8"
select select "5"
select select "8"
select select "1"
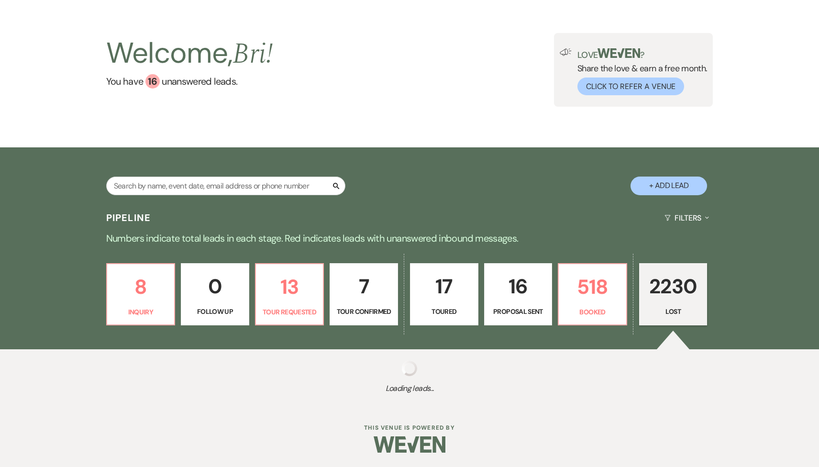
select select "8"
select select "5"
select select "8"
select select "5"
select select "8"
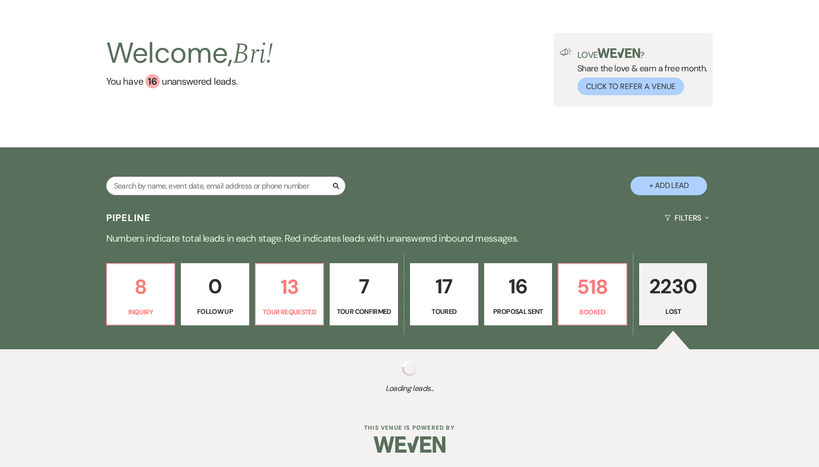
select select "5"
select select "8"
select select "5"
select select "8"
select select "5"
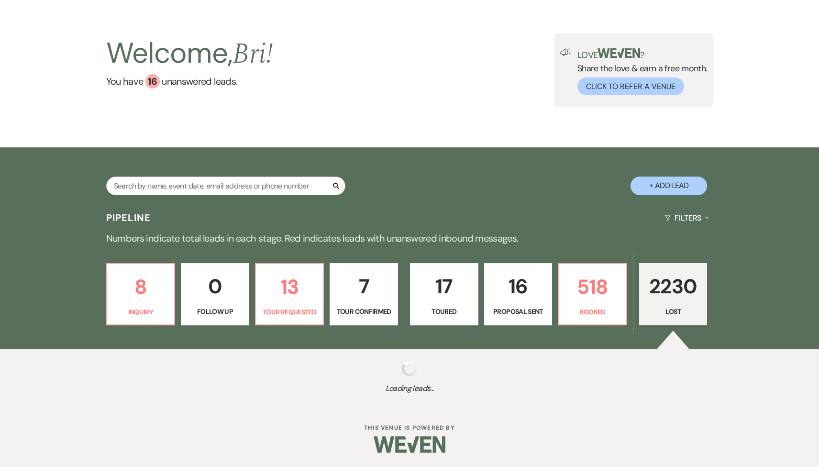
select select "8"
select select "5"
select select "8"
select select "5"
select select "8"
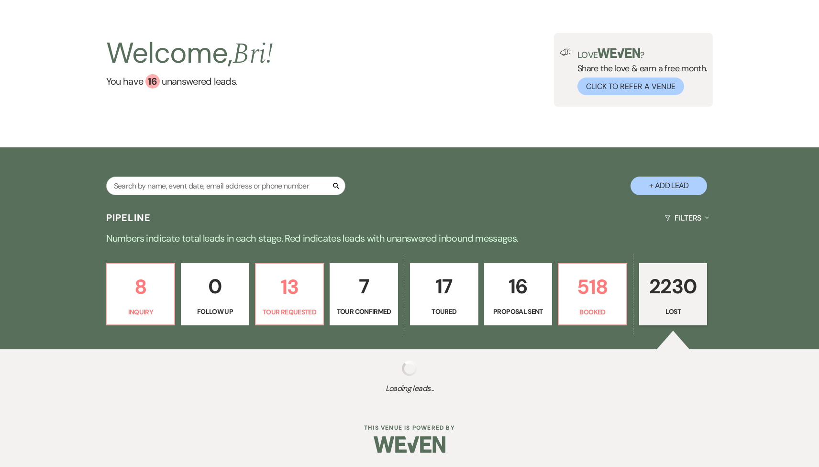
select select "5"
select select "8"
select select "5"
select select "8"
select select "5"
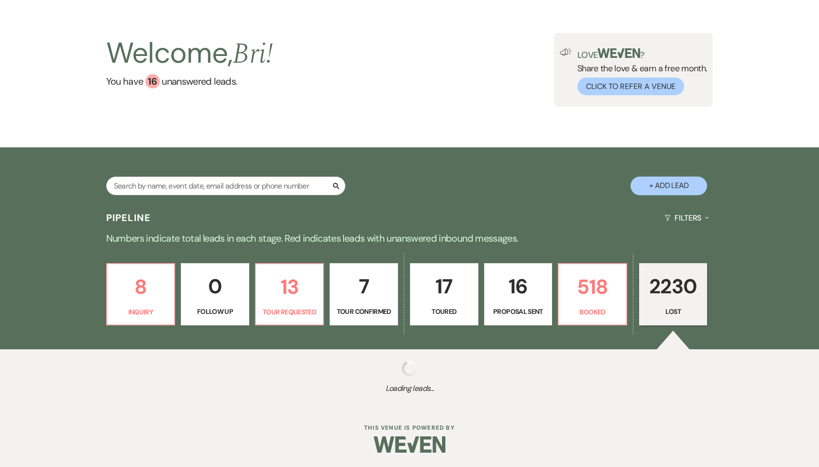
select select "8"
select select "5"
select select "8"
select select "5"
select select "8"
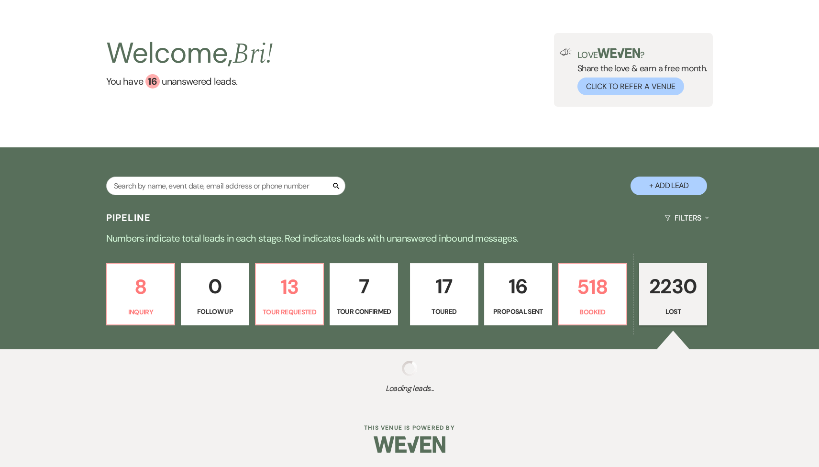
select select "5"
select select "8"
select select "1"
select select "8"
select select "5"
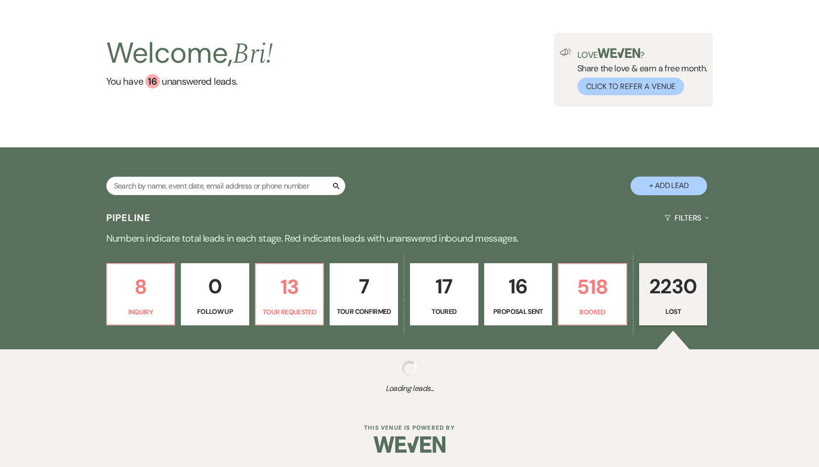
select select "8"
select select "5"
select select "8"
select select "1"
select select "8"
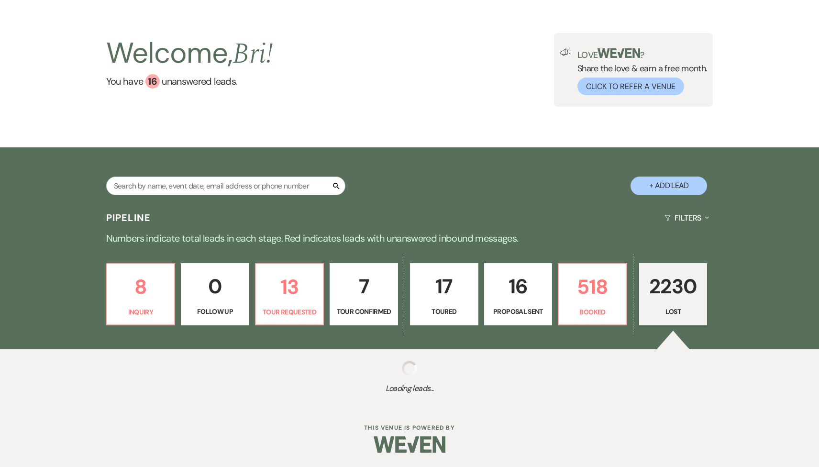
select select "5"
select select "8"
select select "6"
select select "8"
select select "6"
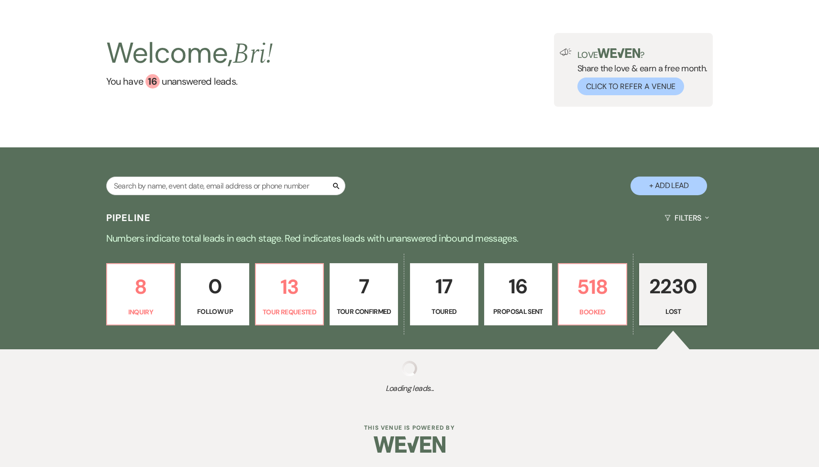
select select "8"
select select "1"
select select "8"
select select "5"
select select "8"
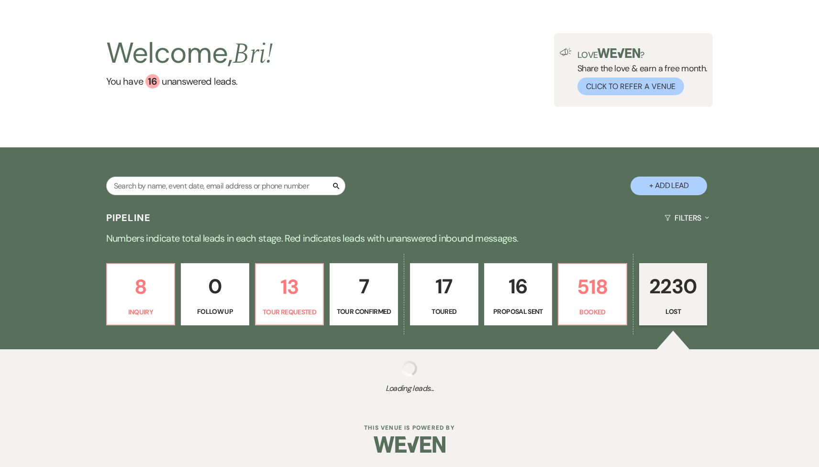
select select "5"
select select "8"
select select "5"
select select "8"
select select "10"
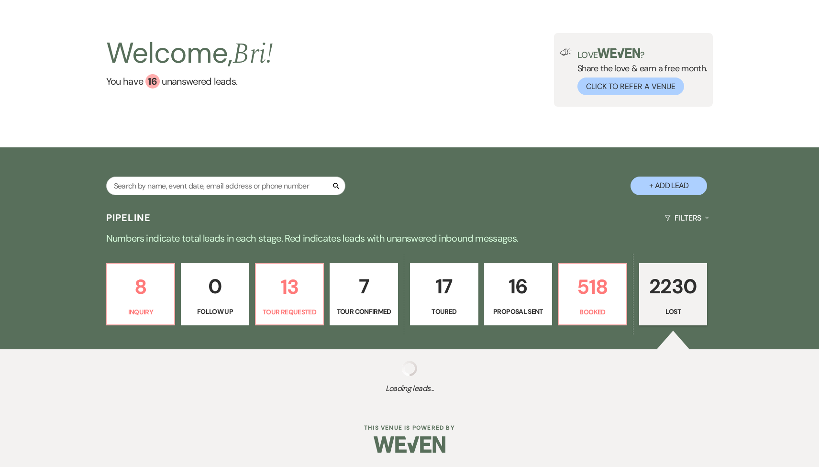
select select "8"
select select "5"
select select "8"
select select "10"
select select "8"
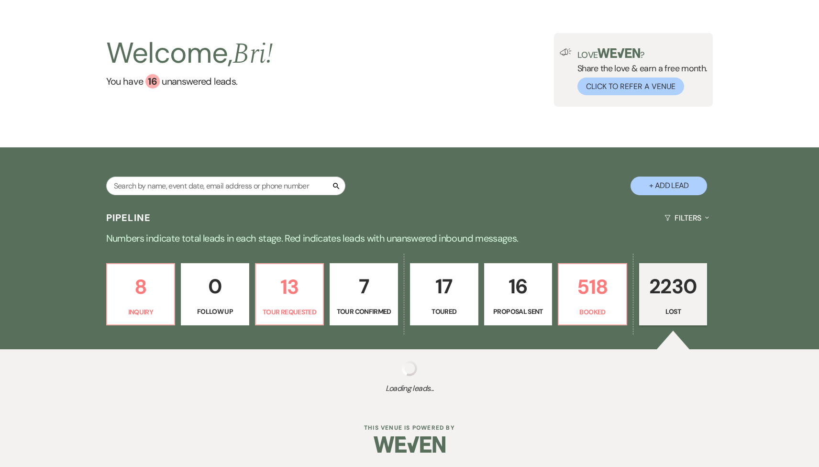
select select "1"
select select "8"
select select "7"
select select "8"
select select "6"
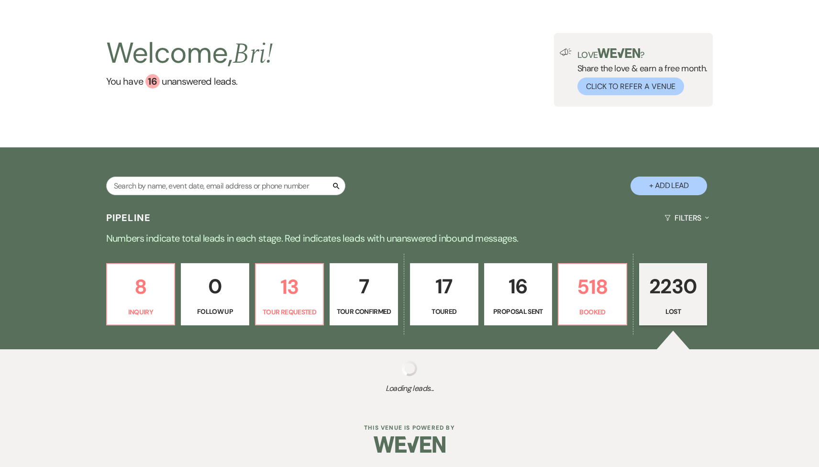
select select "8"
select select "5"
select select "8"
select select "6"
select select "8"
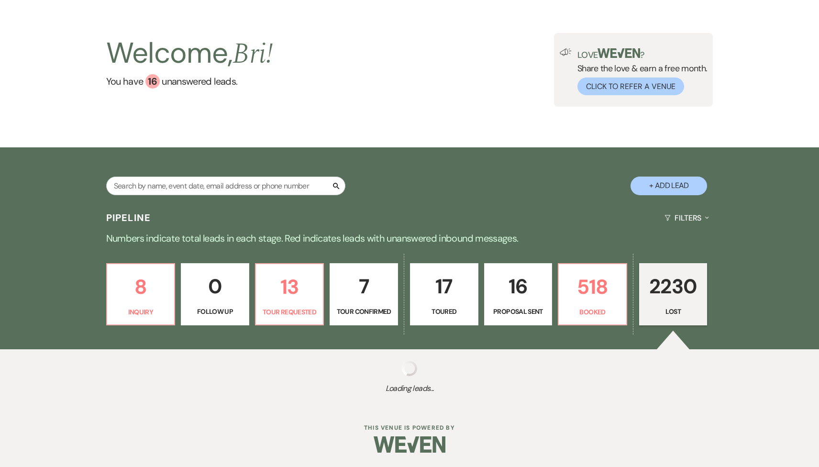
select select "5"
select select "8"
select select "5"
select select "8"
select select "5"
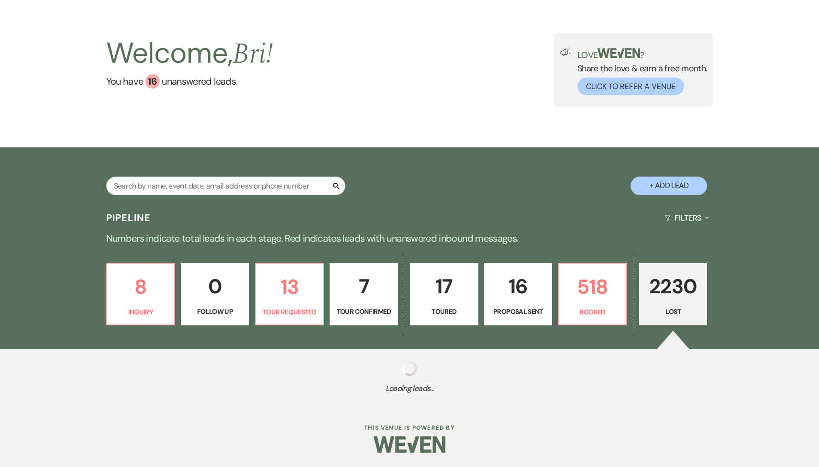
select select "8"
select select "5"
select select "8"
select select "1"
select select "8"
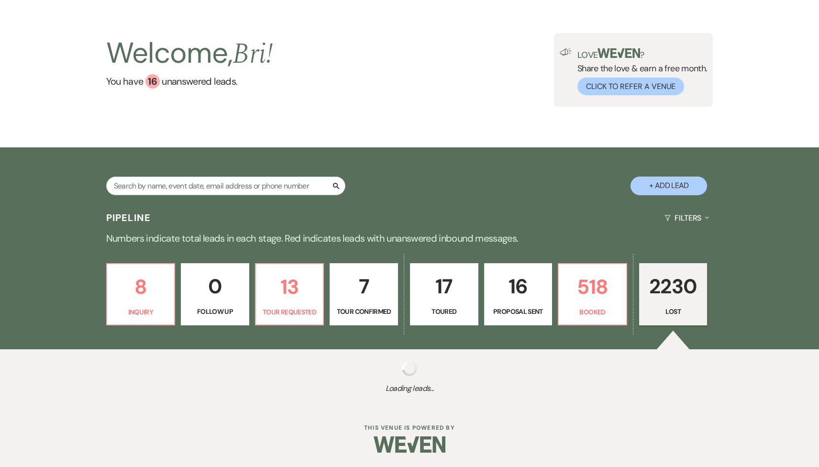
select select "5"
select select "8"
select select "6"
select select "8"
select select "1"
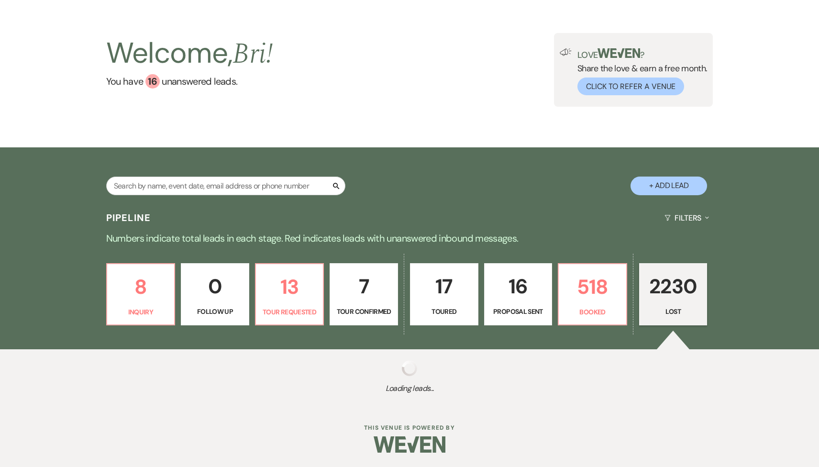
select select "8"
select select "5"
select select "8"
select select "5"
select select "8"
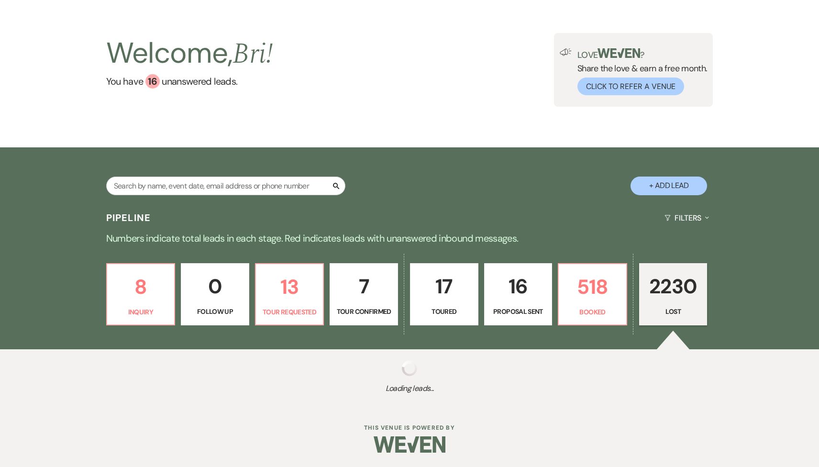
select select "5"
select select "8"
select select "6"
select select "8"
select select "5"
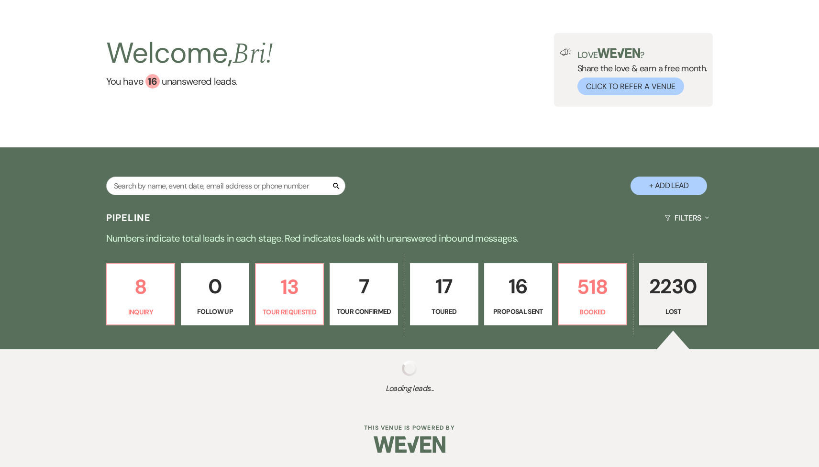
select select "8"
select select "5"
select select "8"
select select "5"
select select "8"
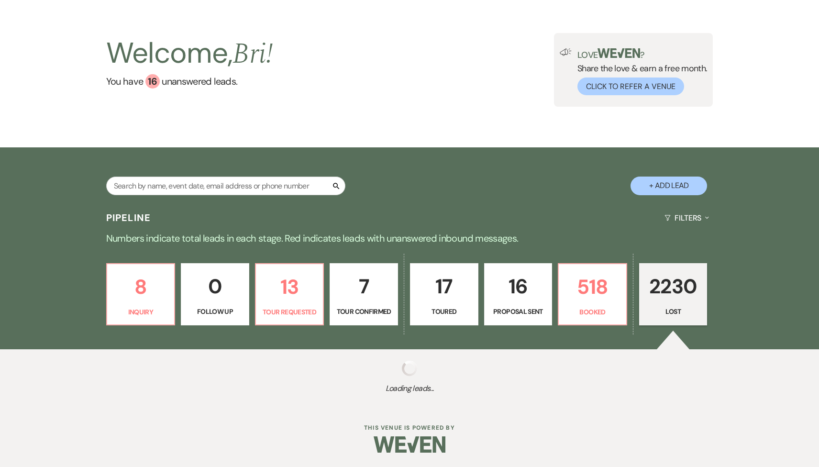
select select "5"
select select "8"
select select "5"
select select "8"
select select "7"
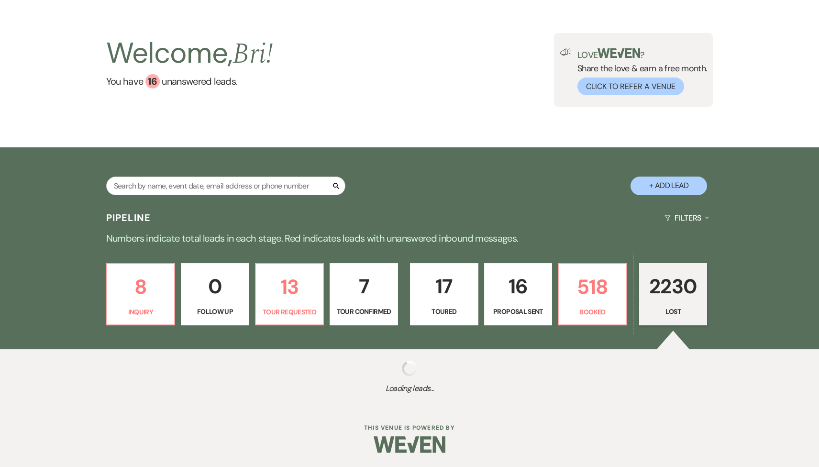
select select "8"
select select "5"
select select "8"
select select "6"
select select "8"
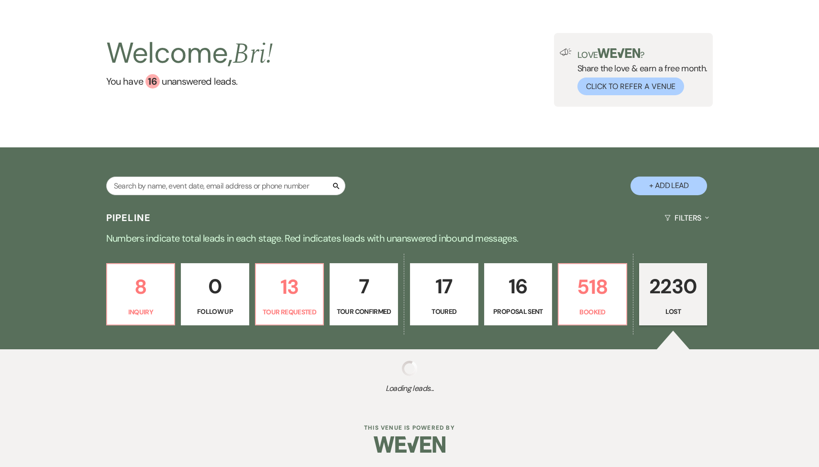
select select "6"
select select "8"
select select "5"
select select "8"
select select "5"
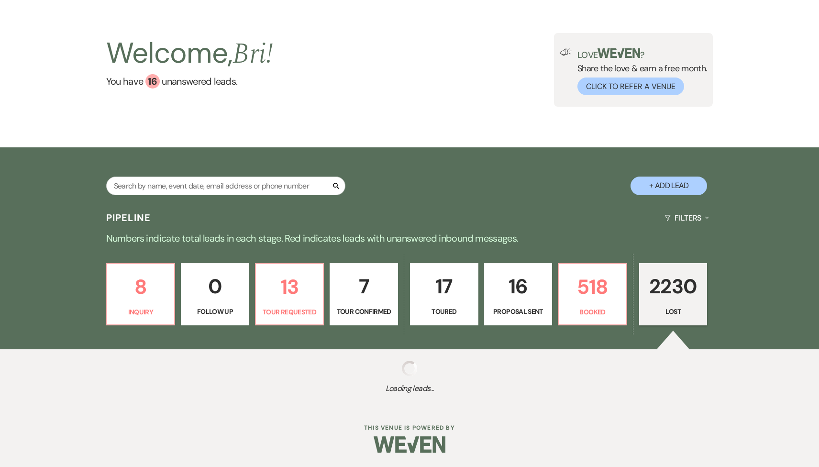
select select "8"
select select "5"
select select "8"
select select "1"
select select "8"
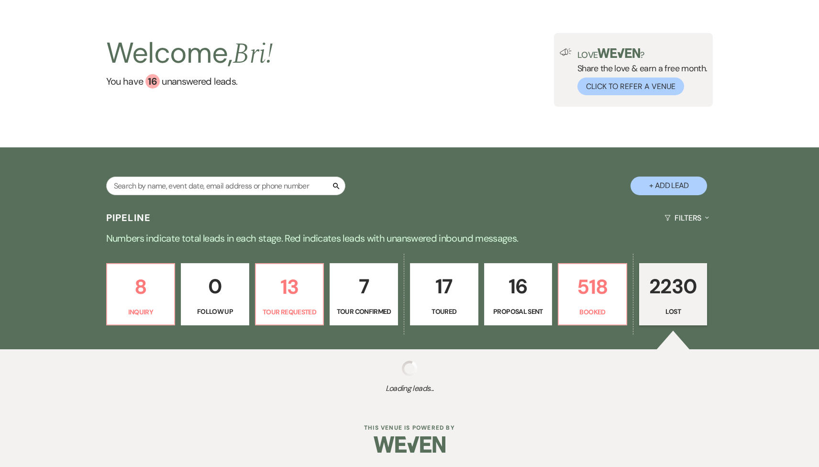
select select "5"
select select "8"
select select "5"
select select "8"
select select "1"
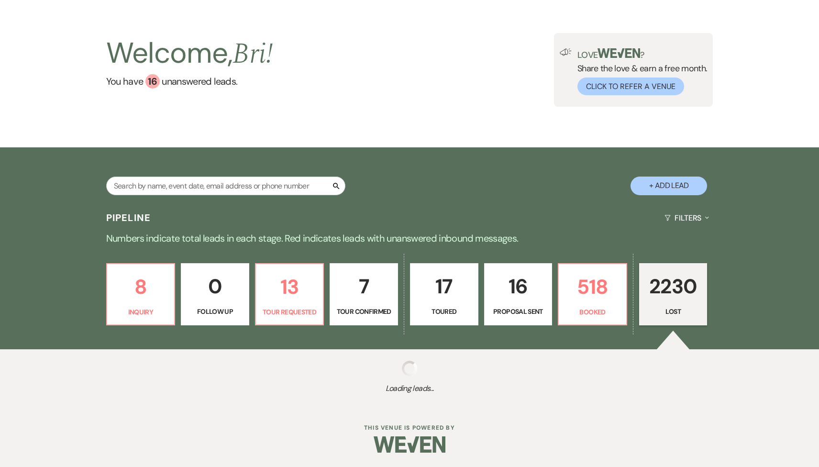
select select "8"
select select "5"
select select "8"
select select "6"
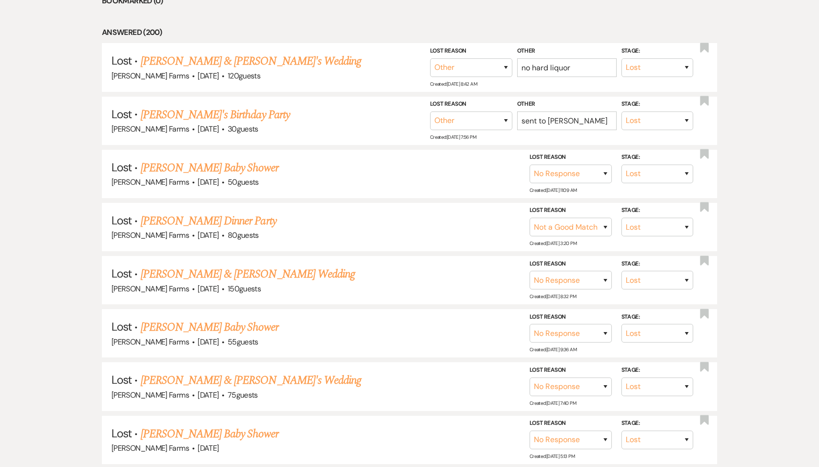
scroll to position [464, 0]
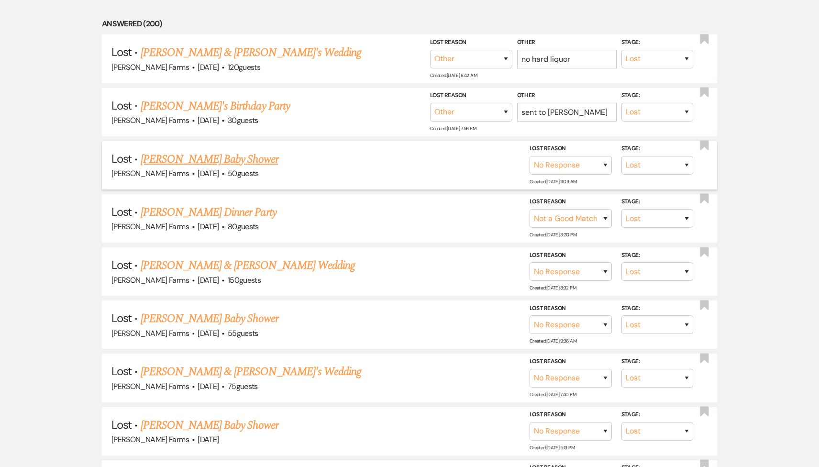
click at [208, 165] on link "Tara Henry's Baby Shower" at bounding box center [210, 159] width 138 height 17
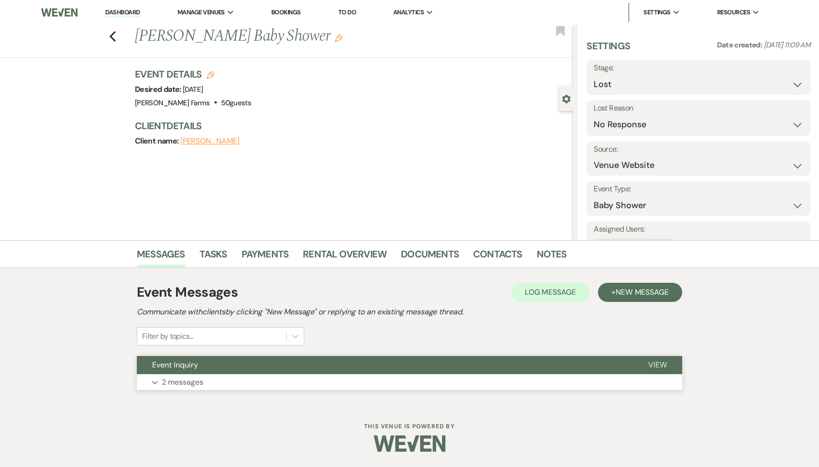
click at [196, 377] on p "2 messages" at bounding box center [183, 382] width 42 height 12
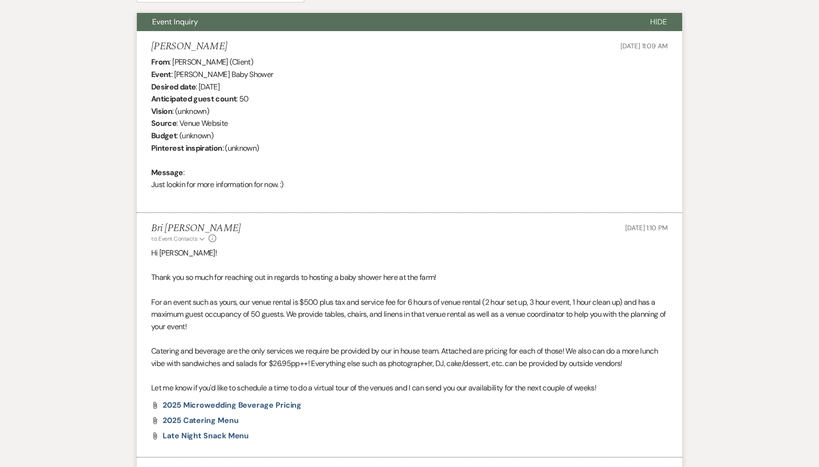
scroll to position [436, 0]
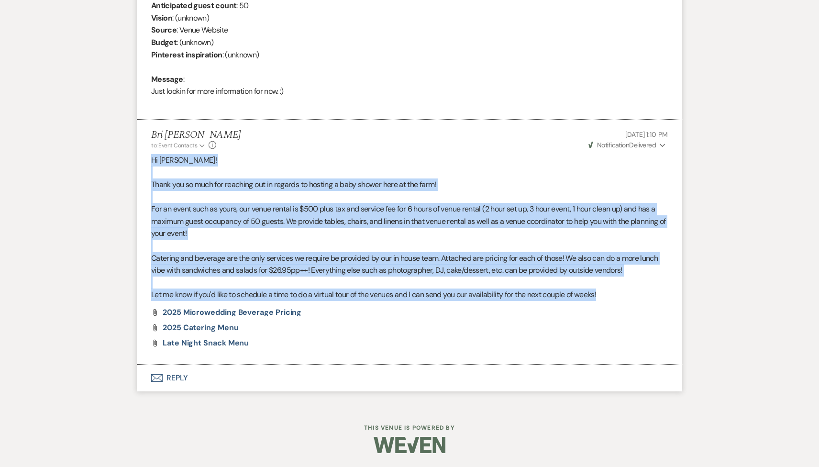
drag, startPoint x: 611, startPoint y: 293, endPoint x: 150, endPoint y: 161, distance: 480.0
click at [150, 161] on li "Bri Schnepf to: Event Contacts Expand Info Sep 10, 2025, 1:10 PM Weven Check No…" at bounding box center [409, 242] width 545 height 245
copy div "Hi Tara! Thank you so much for reaching out in regards to hosting a baby shower…"
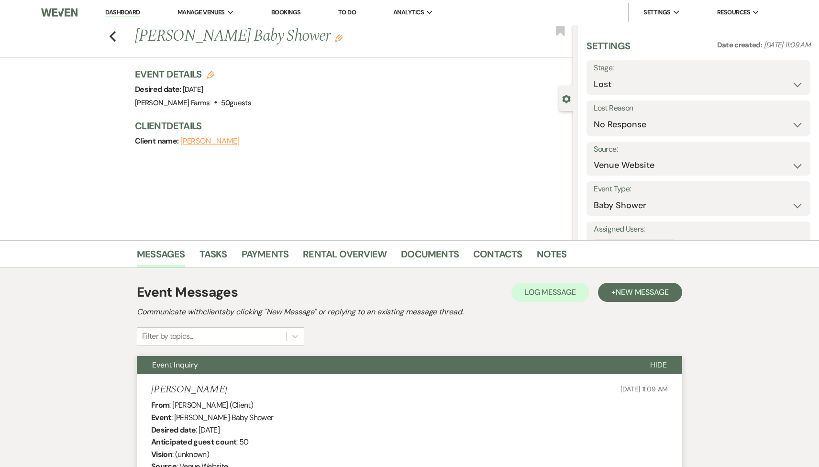
click at [117, 40] on div "Previous Tara Henry's Baby Shower Edit Bookmark" at bounding box center [284, 41] width 578 height 33
click at [115, 37] on icon "Previous" at bounding box center [112, 36] width 7 height 11
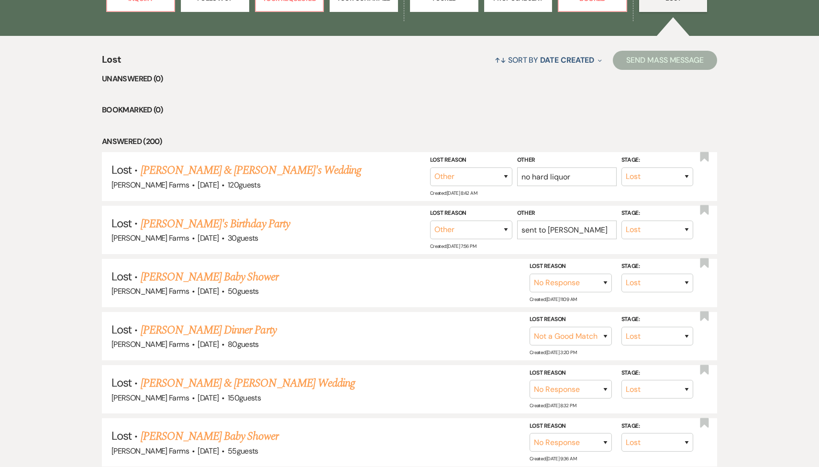
scroll to position [332, 0]
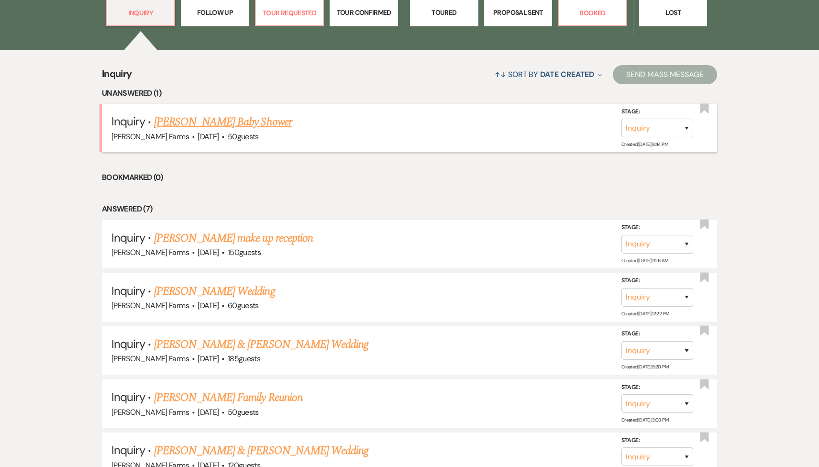
click at [236, 120] on link "[PERSON_NAME] Baby Shower" at bounding box center [223, 121] width 138 height 17
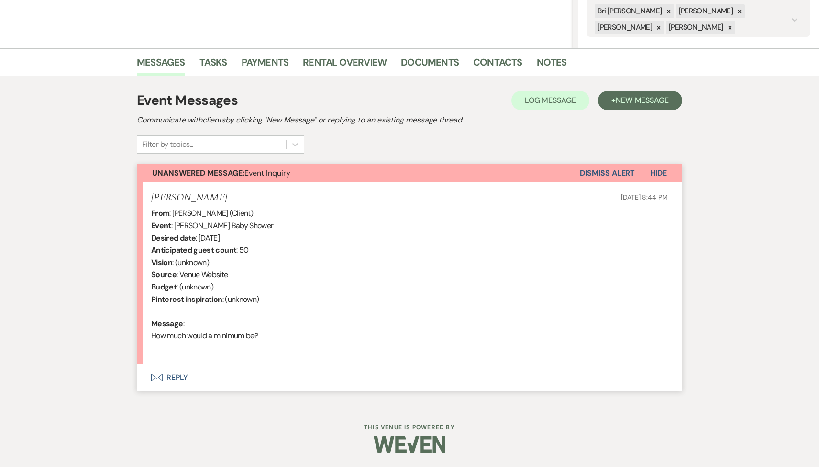
click at [243, 390] on button "Envelope Reply" at bounding box center [409, 377] width 545 height 27
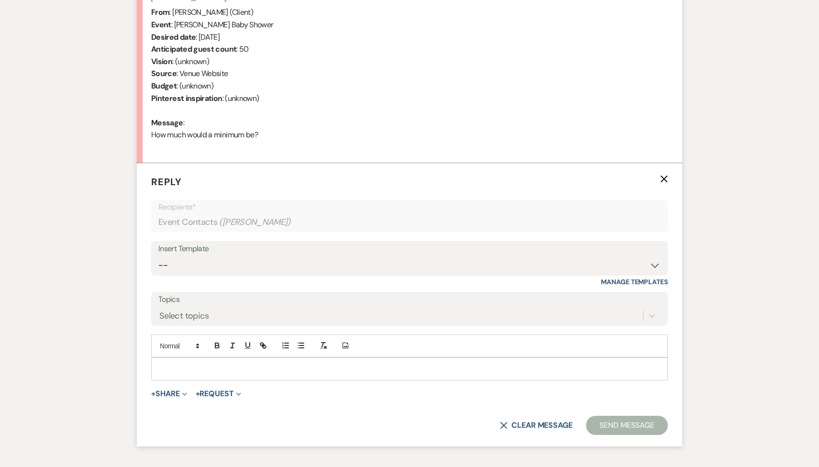
scroll to position [423, 0]
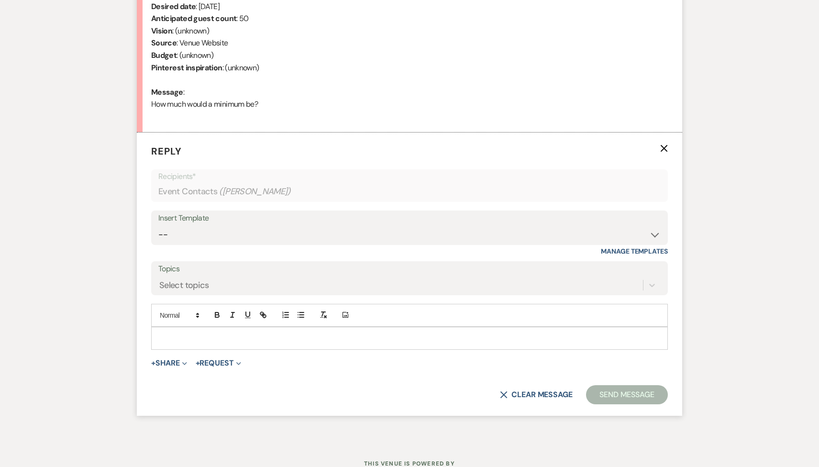
click at [210, 344] on div at bounding box center [410, 338] width 516 height 22
paste div
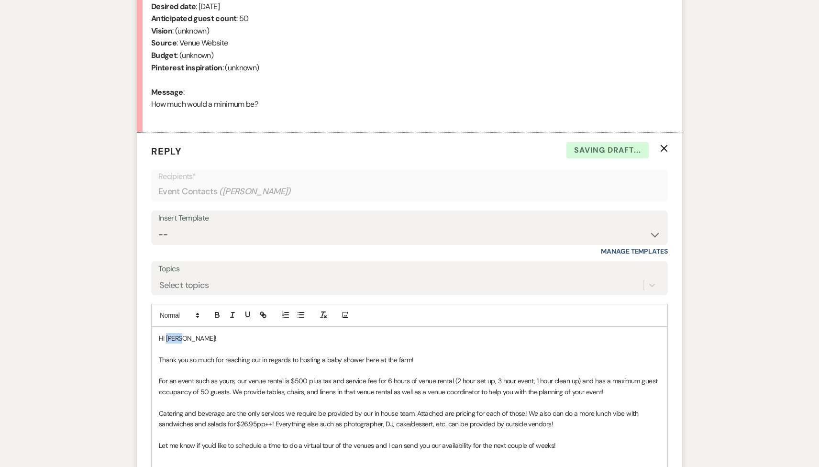
drag, startPoint x: 193, startPoint y: 340, endPoint x: 166, endPoint y: 336, distance: 27.5
click at [166, 336] on p "Hi Tara!" at bounding box center [409, 338] width 501 height 11
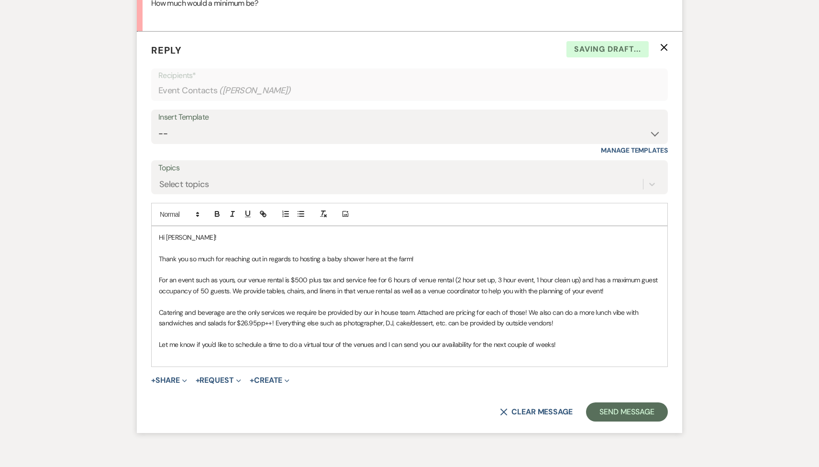
scroll to position [577, 0]
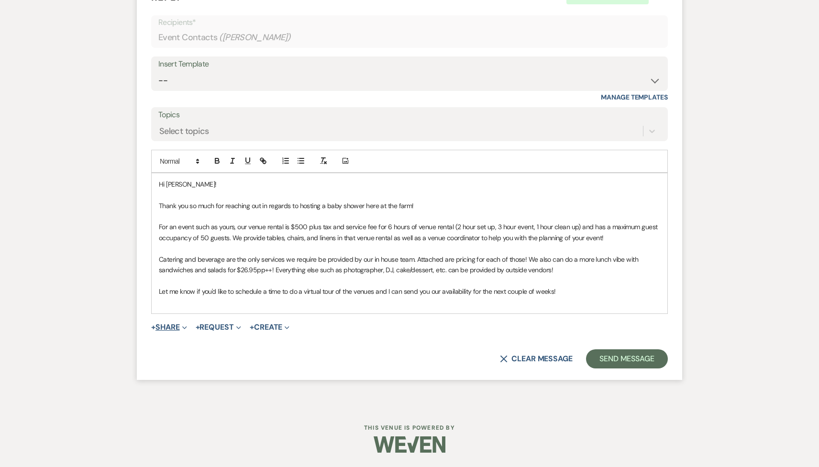
click at [183, 328] on span "Expand" at bounding box center [183, 327] width 7 height 10
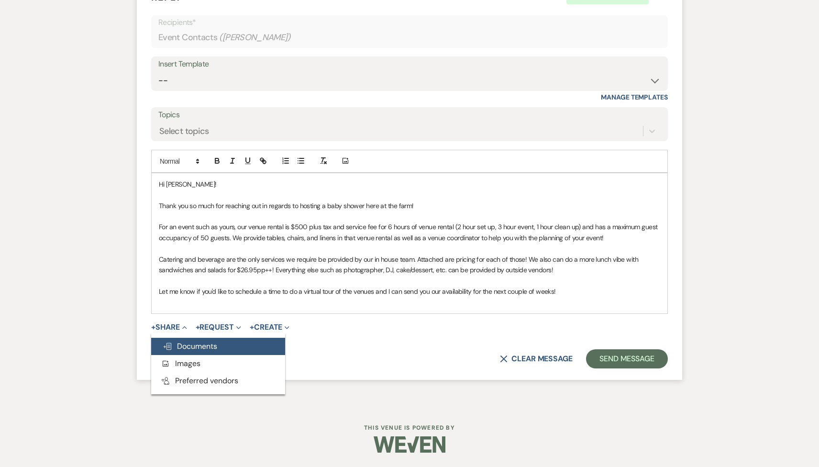
click at [186, 341] on span "Doc Upload Documents" at bounding box center [190, 346] width 55 height 10
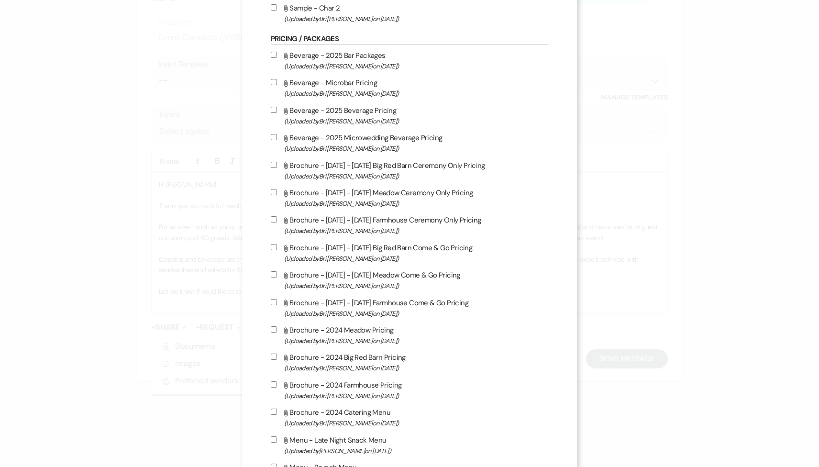
click at [352, 143] on label "Attach File Beverage - 2025 Microwedding Beverage Pricing (Uploaded by Bri Schn…" at bounding box center [409, 143] width 277 height 22
click at [277, 140] on input "Attach File Beverage - 2025 Microwedding Beverage Pricing (Uploaded by Bri Schn…" at bounding box center [274, 137] width 6 height 6
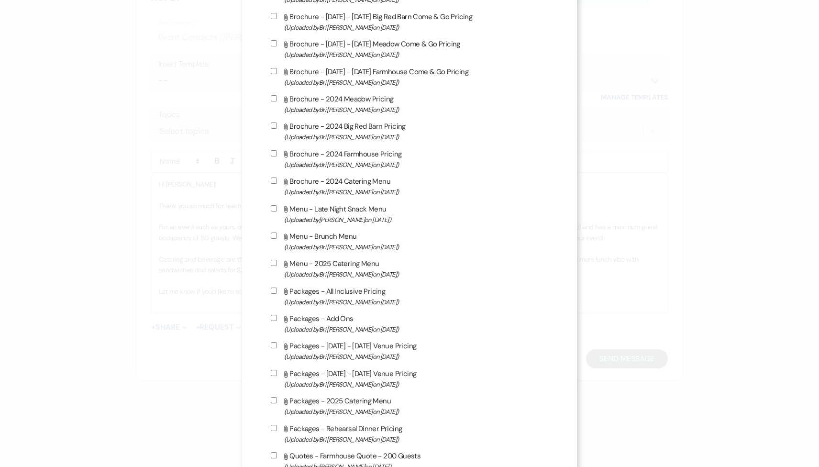
scroll to position [784, 0]
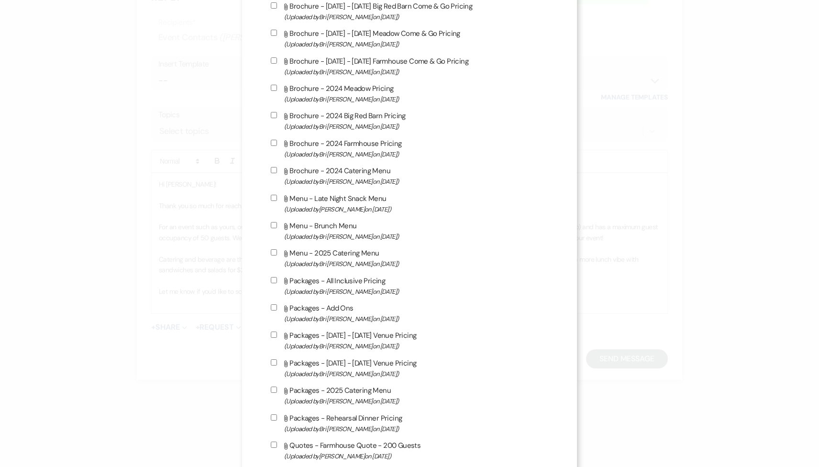
click at [337, 241] on span "(Uploaded by Bri Schnepf on Jan 8th, 2025 )" at bounding box center [416, 236] width 264 height 11
click at [277, 228] on input "Attach File Menu - Brunch Menu (Uploaded by Bri Schnepf on Jan 8th, 2025 )" at bounding box center [274, 225] width 6 height 6
click at [341, 209] on label "Attach File Menu - Late Night Snack Menu (Uploaded by Mikayla Martinez on Dec 2…" at bounding box center [409, 203] width 277 height 22
click at [277, 201] on input "Attach File Menu - Late Night Snack Menu (Uploaded by Mikayla Martinez on Dec 2…" at bounding box center [274, 198] width 6 height 6
click at [340, 269] on span "(Uploaded by Bri Schnepf on Jan 16th, 2025 )" at bounding box center [416, 263] width 264 height 11
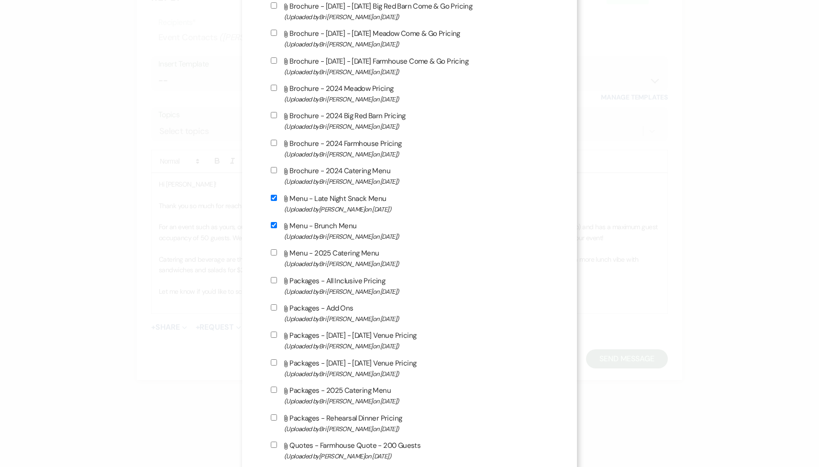
click at [277, 255] on input "Attach File Menu - 2025 Catering Menu (Uploaded by Bri Schnepf on Jan 16th, 202…" at bounding box center [274, 252] width 6 height 6
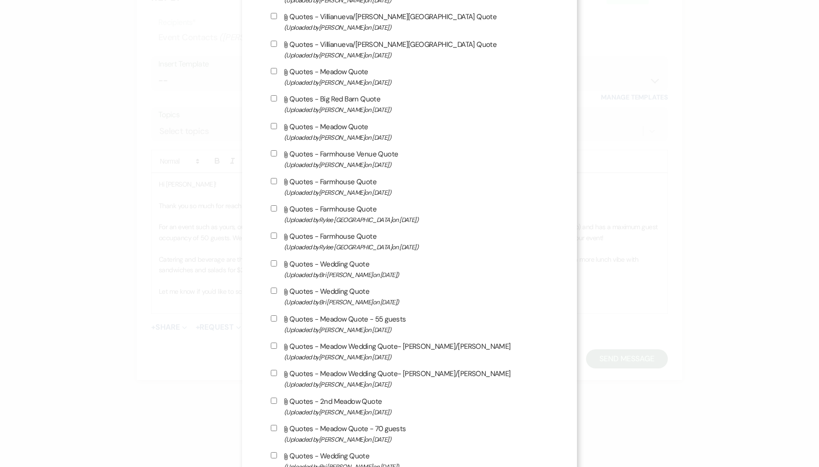
scroll to position [2860, 0]
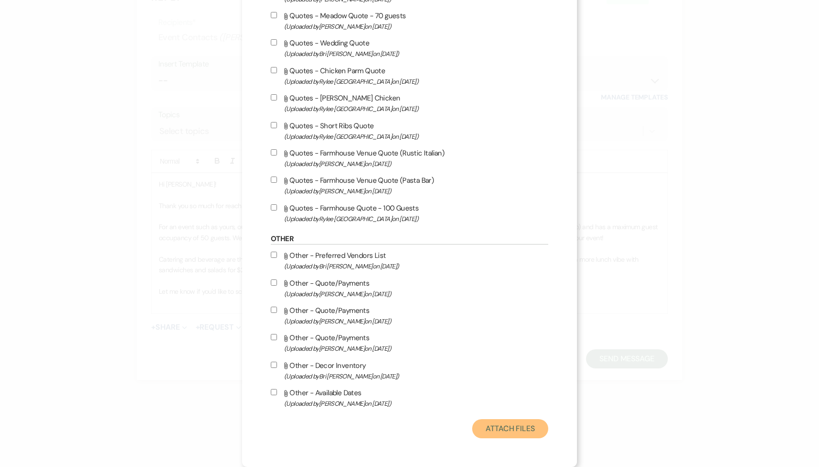
click at [495, 434] on button "Attach Files" at bounding box center [510, 428] width 76 height 19
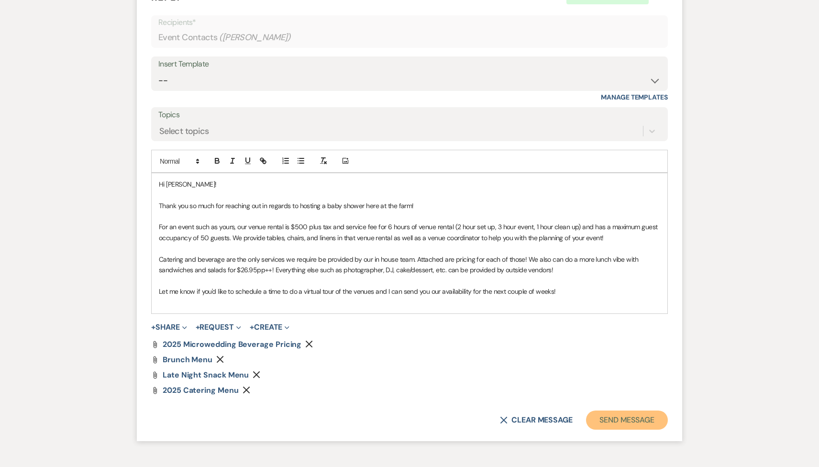
click at [637, 421] on button "Send Message" at bounding box center [627, 419] width 82 height 19
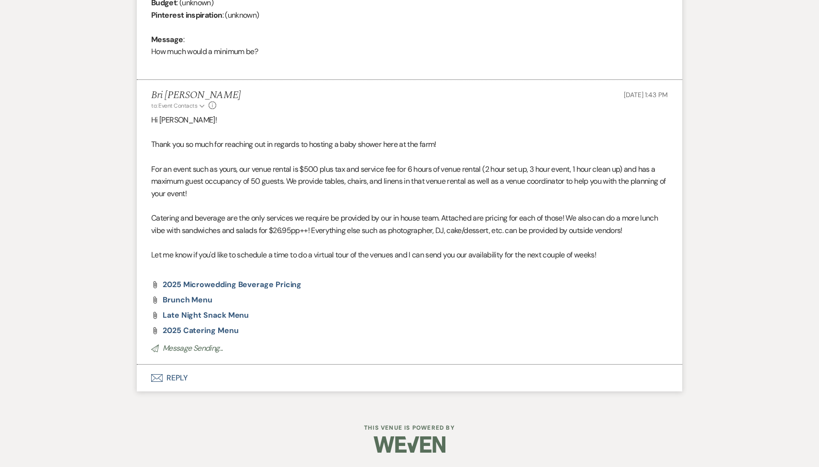
scroll to position [0, 0]
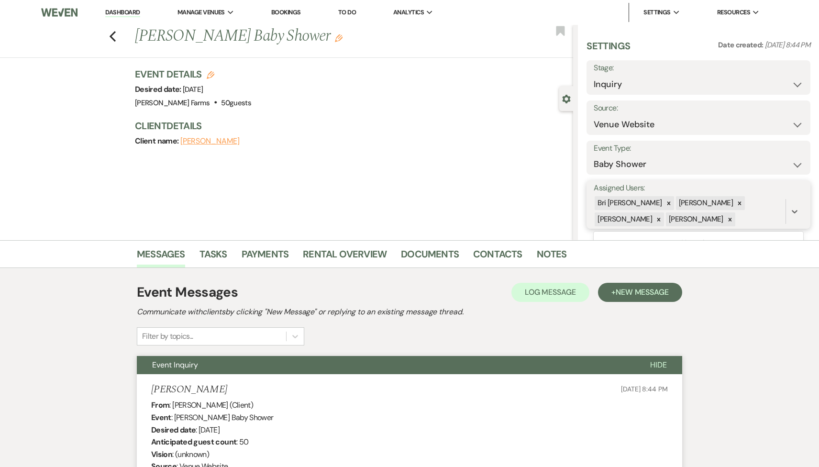
click at [639, 216] on div "Bri Schnepf Savannah Cammisa Ashley Kohl Kylee Fox" at bounding box center [690, 211] width 192 height 33
click at [737, 224] on input "Assigned Users:" at bounding box center [737, 219] width 1 height 13
click at [727, 216] on icon at bounding box center [730, 219] width 7 height 7
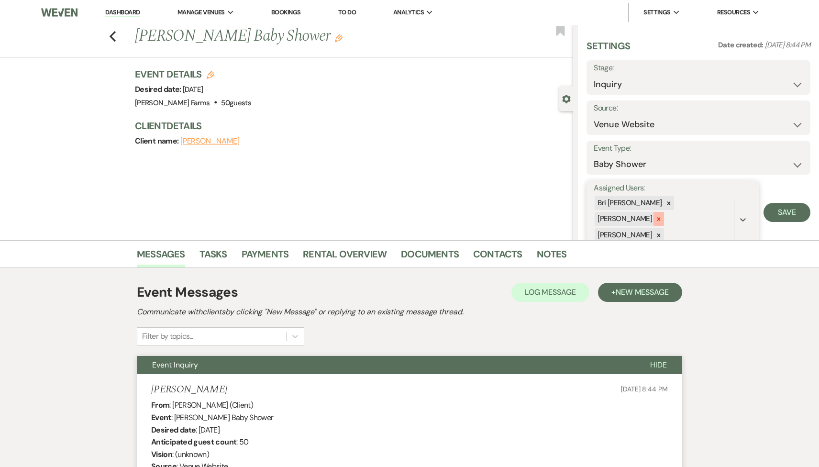
click at [664, 212] on div at bounding box center [658, 219] width 11 height 14
click at [662, 216] on icon at bounding box center [658, 219] width 7 height 7
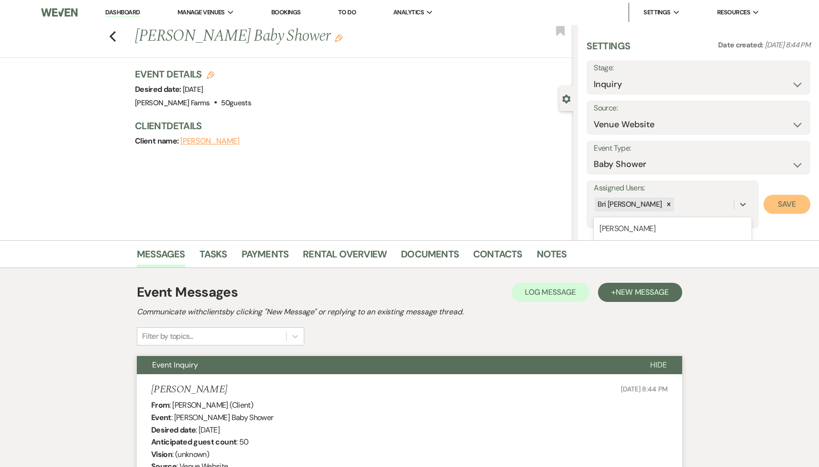
click at [794, 210] on button "Save" at bounding box center [786, 204] width 47 height 19
click at [115, 31] on icon "Previous" at bounding box center [112, 36] width 7 height 11
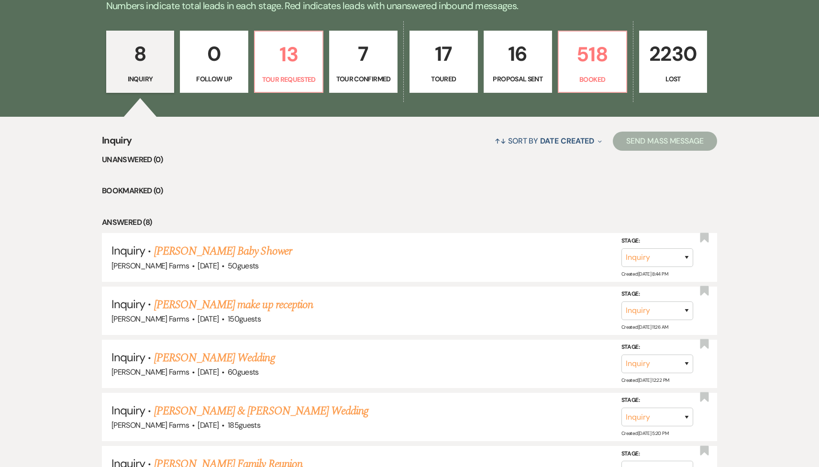
scroll to position [264, 0]
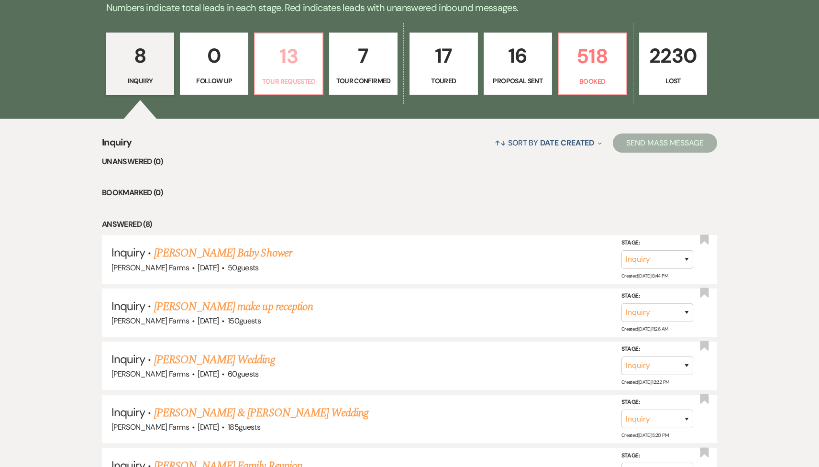
click at [278, 88] on link "13 Tour Requested" at bounding box center [288, 64] width 69 height 62
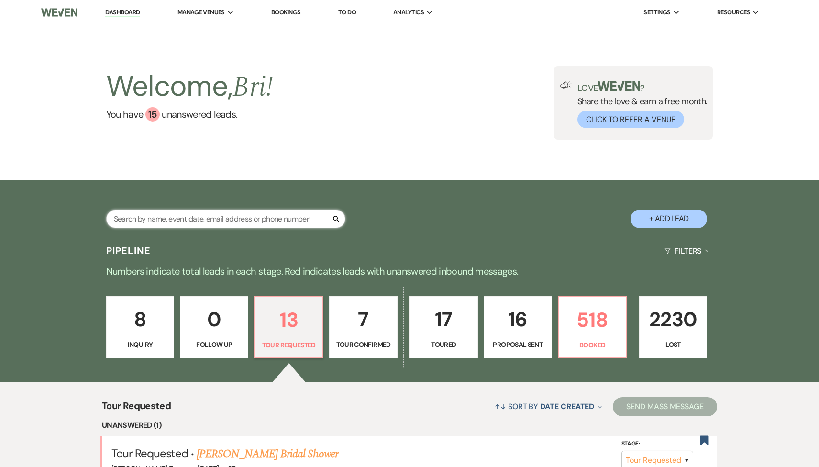
click at [198, 224] on input "text" at bounding box center [225, 218] width 239 height 19
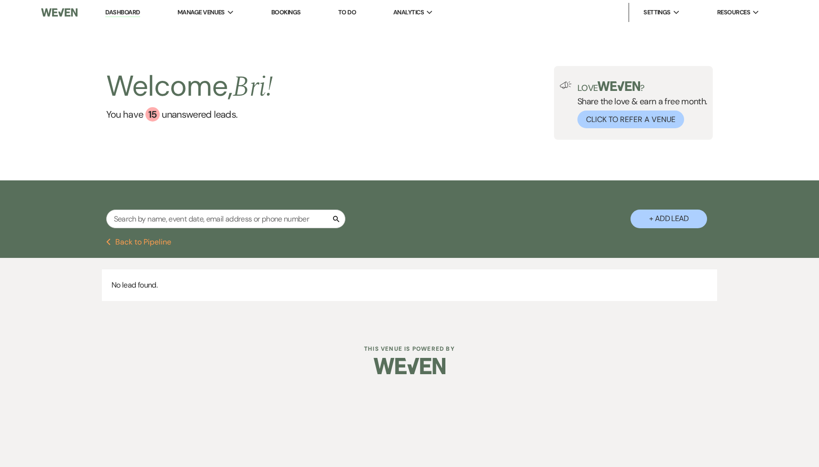
click at [152, 242] on button "Previous Back to Pipeline" at bounding box center [139, 242] width 66 height 8
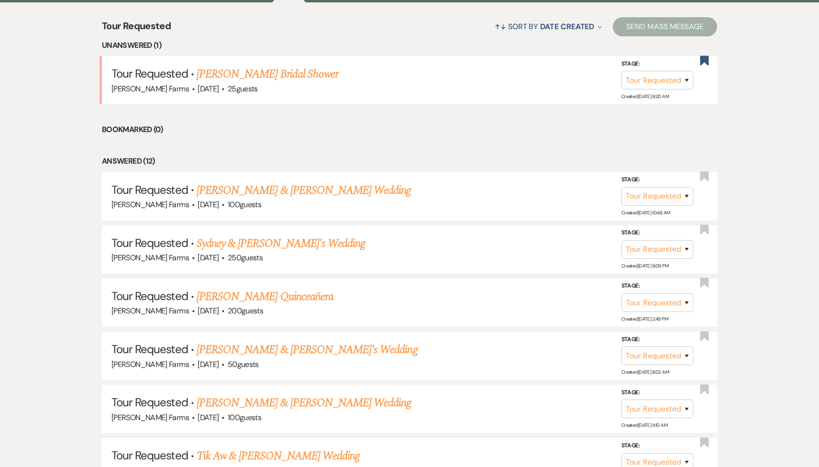
scroll to position [408, 0]
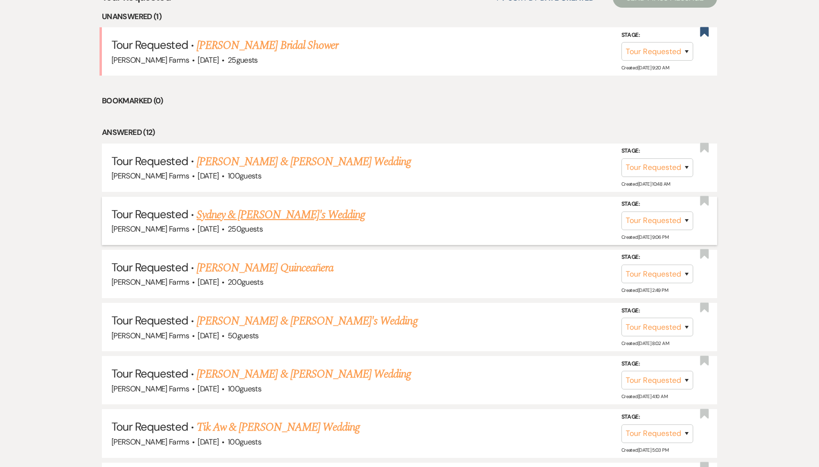
click at [291, 213] on link "Sydney & [PERSON_NAME]'s Wedding" at bounding box center [281, 214] width 168 height 17
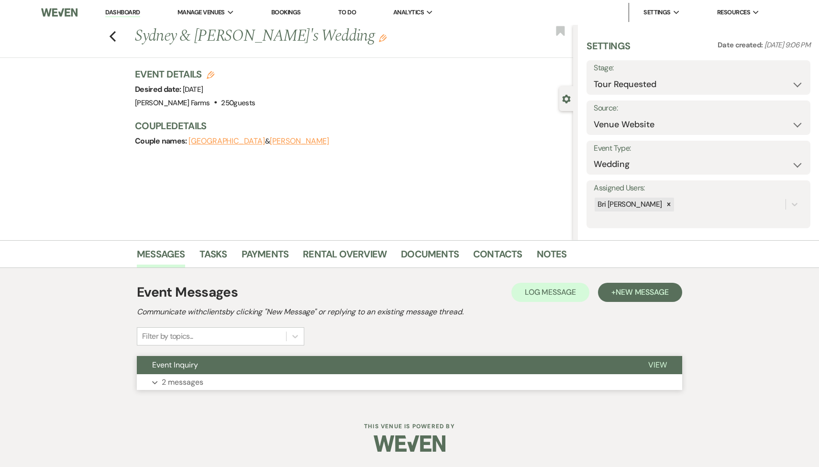
click at [247, 378] on button "Expand 2 messages" at bounding box center [409, 382] width 545 height 16
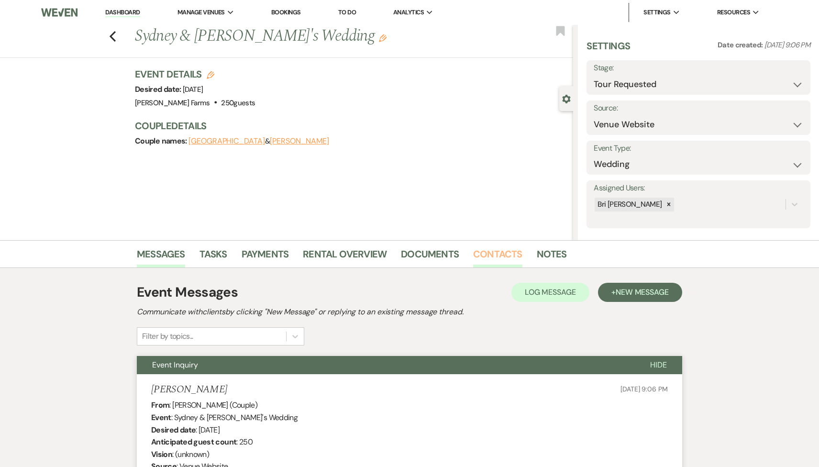
click at [512, 258] on link "Contacts" at bounding box center [497, 256] width 49 height 21
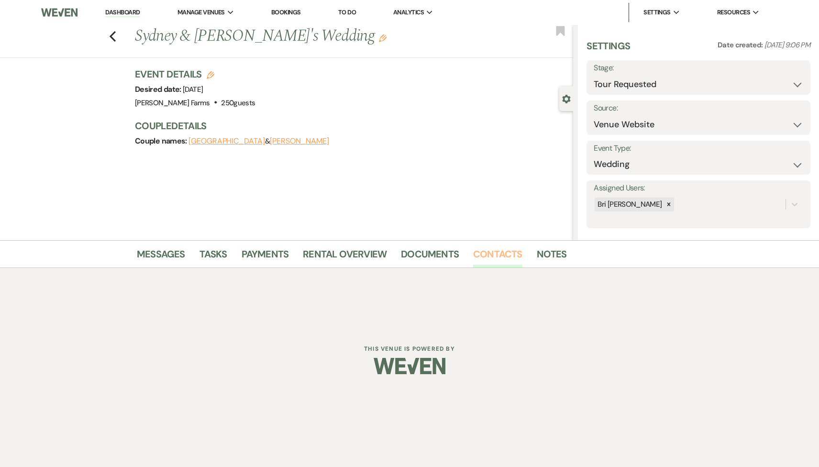
scroll to position [49, 0]
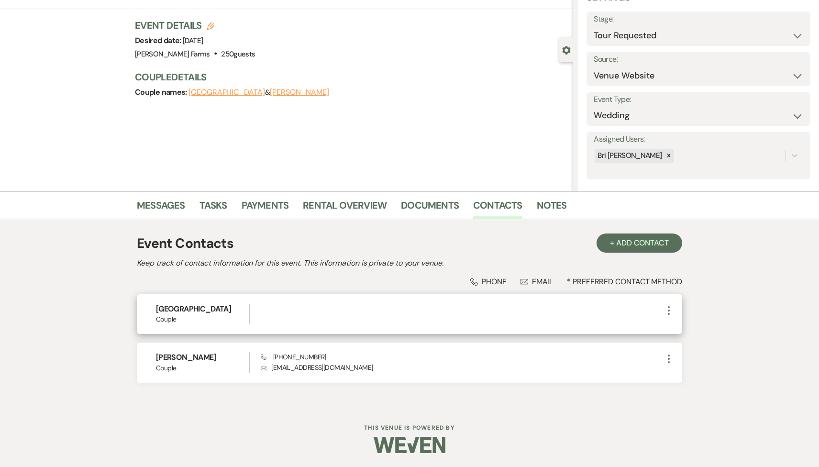
click at [669, 309] on use "button" at bounding box center [669, 310] width 2 height 9
click at [681, 327] on icon "Pencil" at bounding box center [678, 329] width 8 height 8
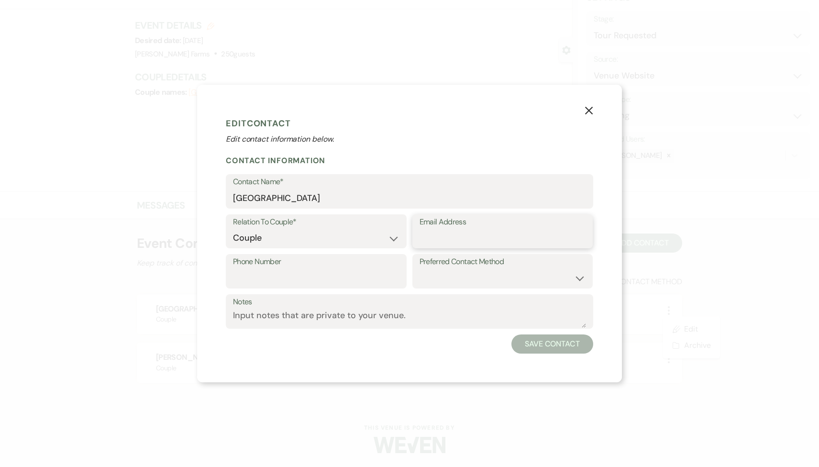
click at [437, 233] on input "Email Address" at bounding box center [502, 238] width 166 height 19
paste input "sydneyskees@gmail.com"
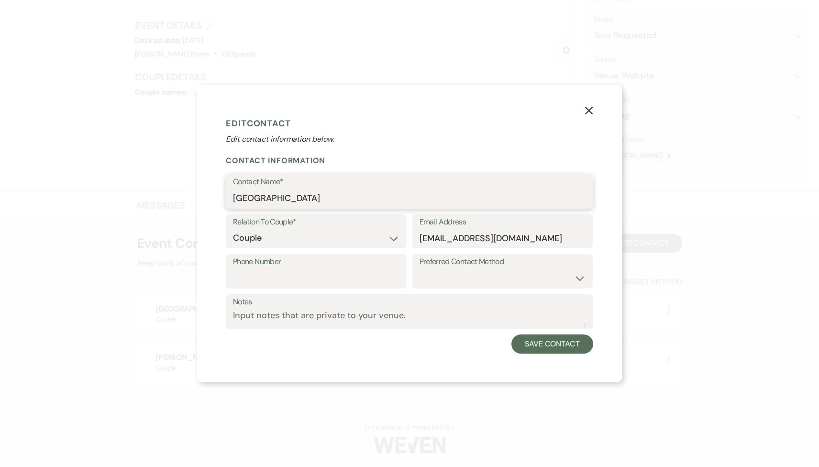
click at [349, 201] on input "Sydney" at bounding box center [409, 198] width 353 height 19
click at [576, 349] on button "Save Contact" at bounding box center [552, 343] width 82 height 19
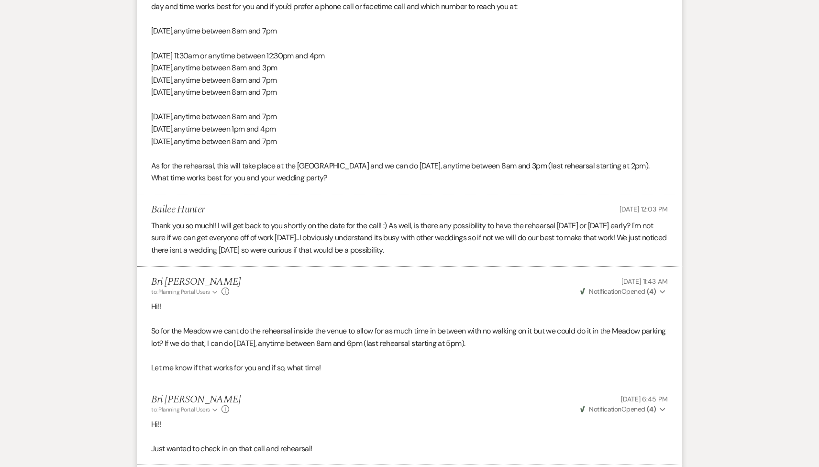
scroll to position [368, 0]
